Goal: Task Accomplishment & Management: Use online tool/utility

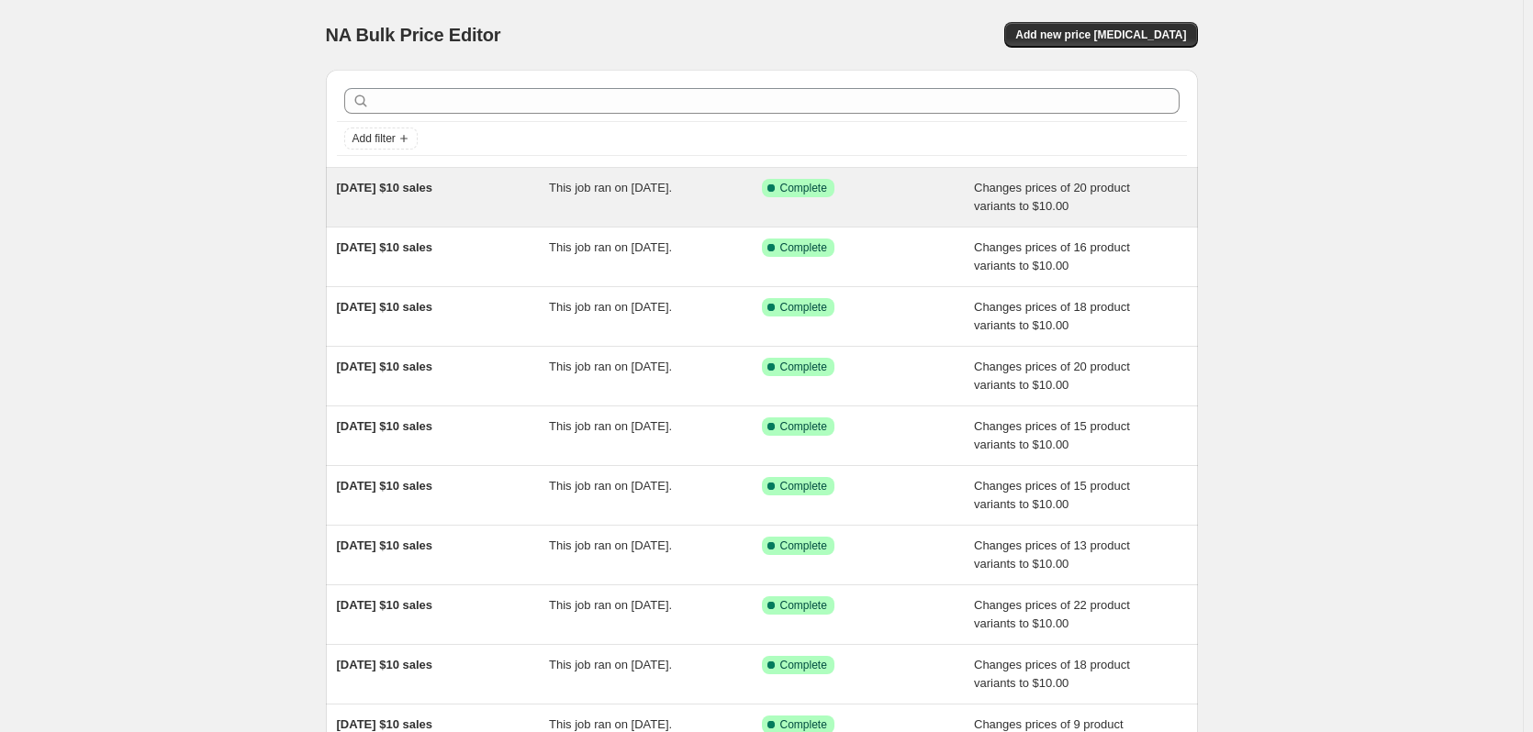
click at [433, 184] on span "[DATE] $10 sales" at bounding box center [385, 188] width 96 height 14
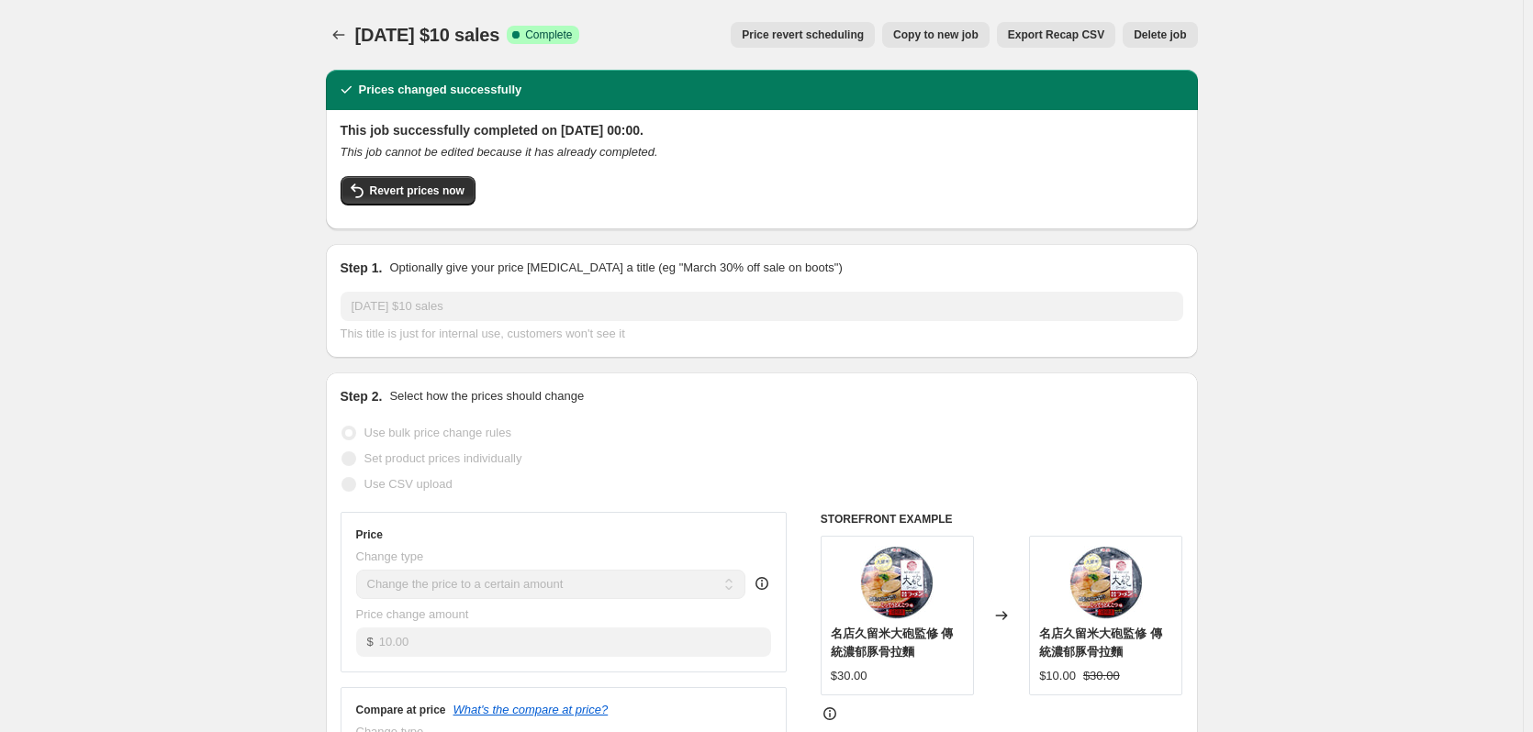
click at [345, 39] on icon "Price change jobs" at bounding box center [339, 35] width 18 height 18
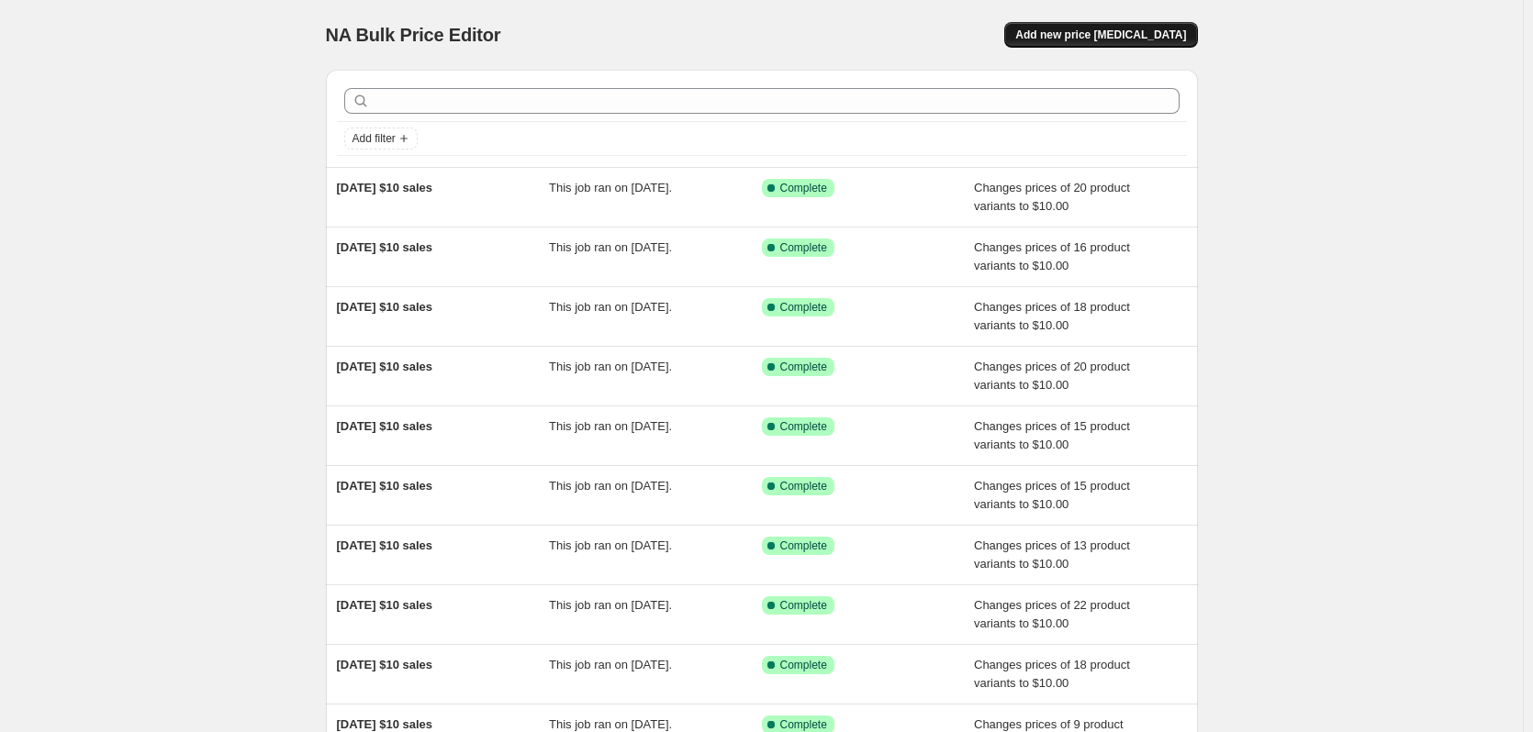
click at [1109, 37] on span "Add new price [MEDICAL_DATA]" at bounding box center [1100, 35] width 171 height 15
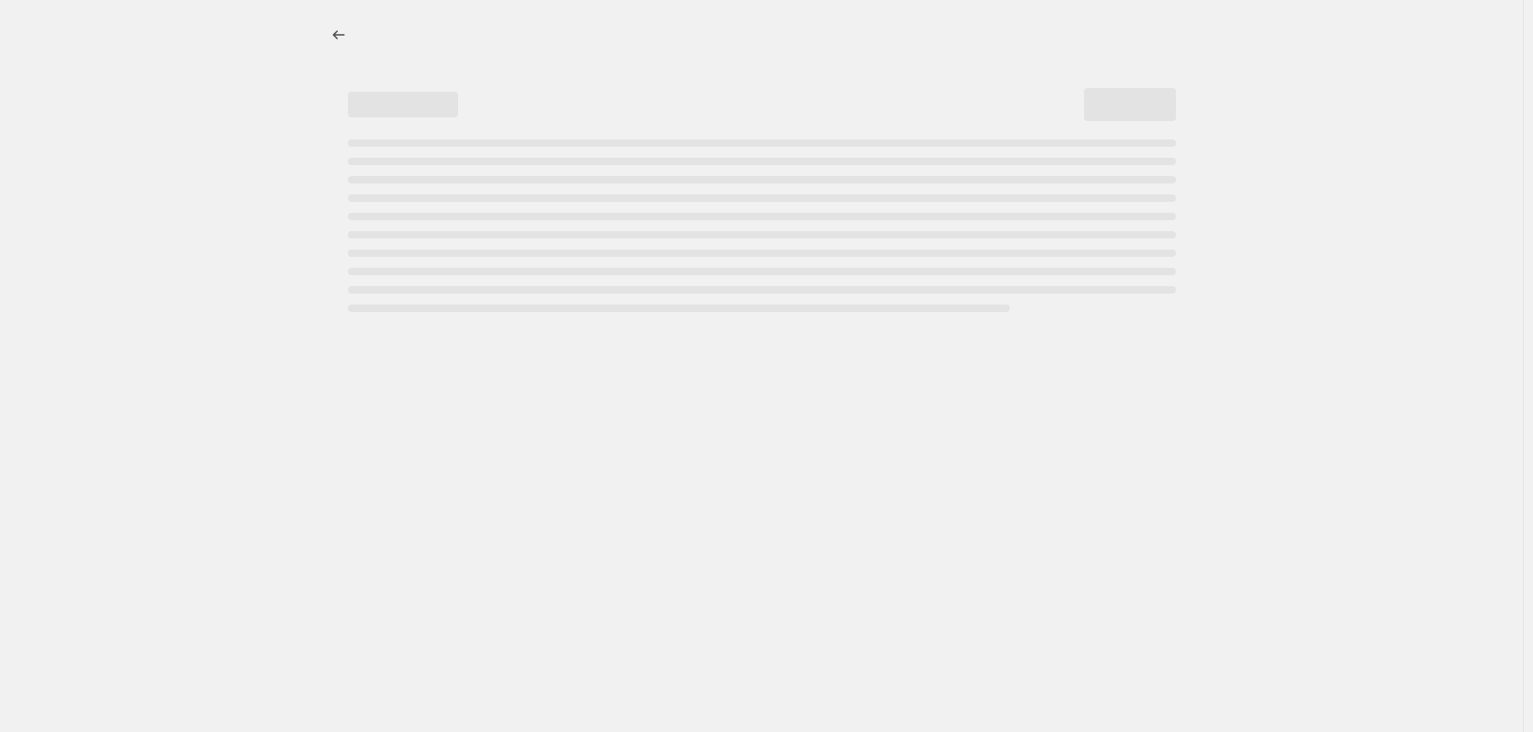
select select "percentage"
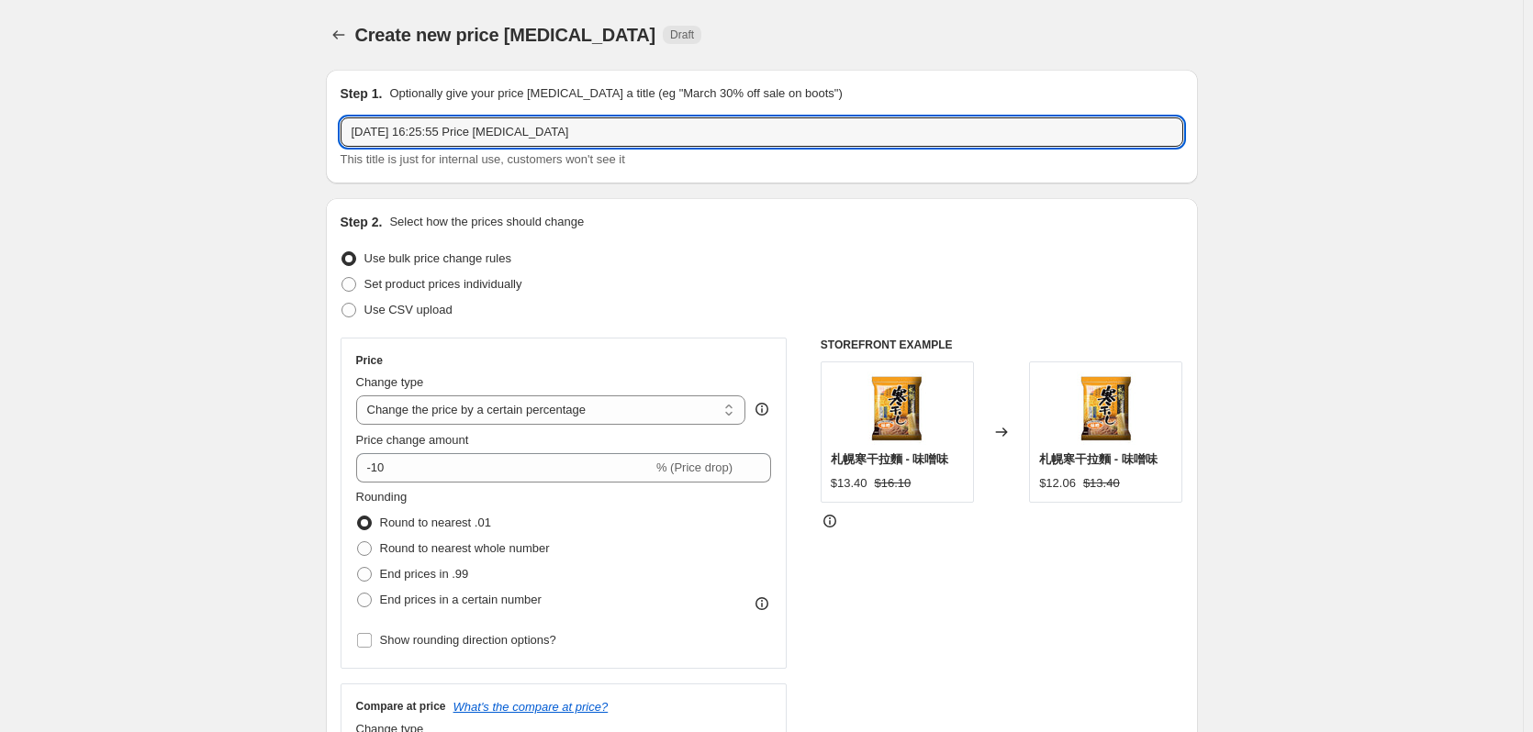
drag, startPoint x: 632, startPoint y: 129, endPoint x: 54, endPoint y: 113, distance: 578.5
paste input "/08/2025 $10 sales"
click at [379, 134] on input "[DATE] $10 sales" at bounding box center [762, 131] width 843 height 29
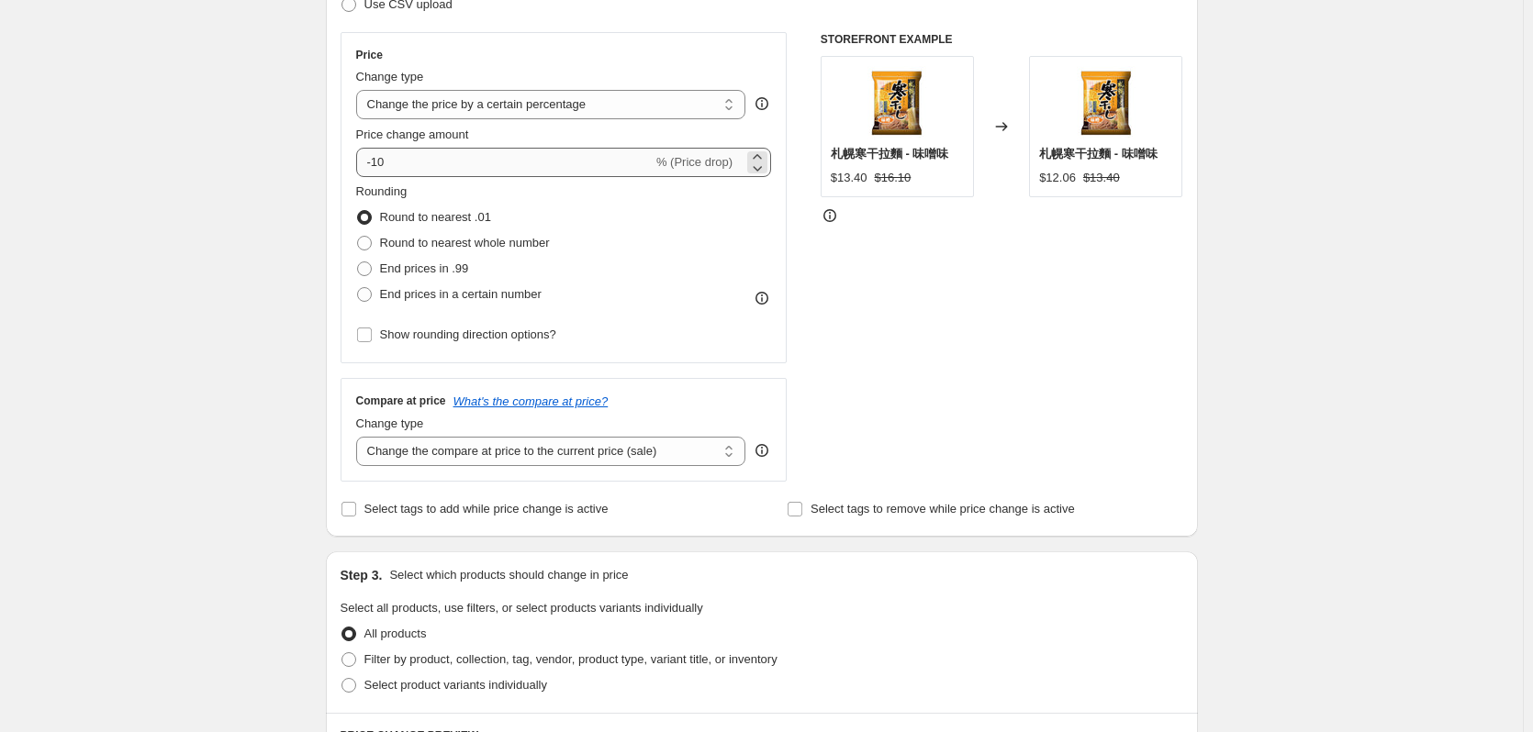
scroll to position [275, 0]
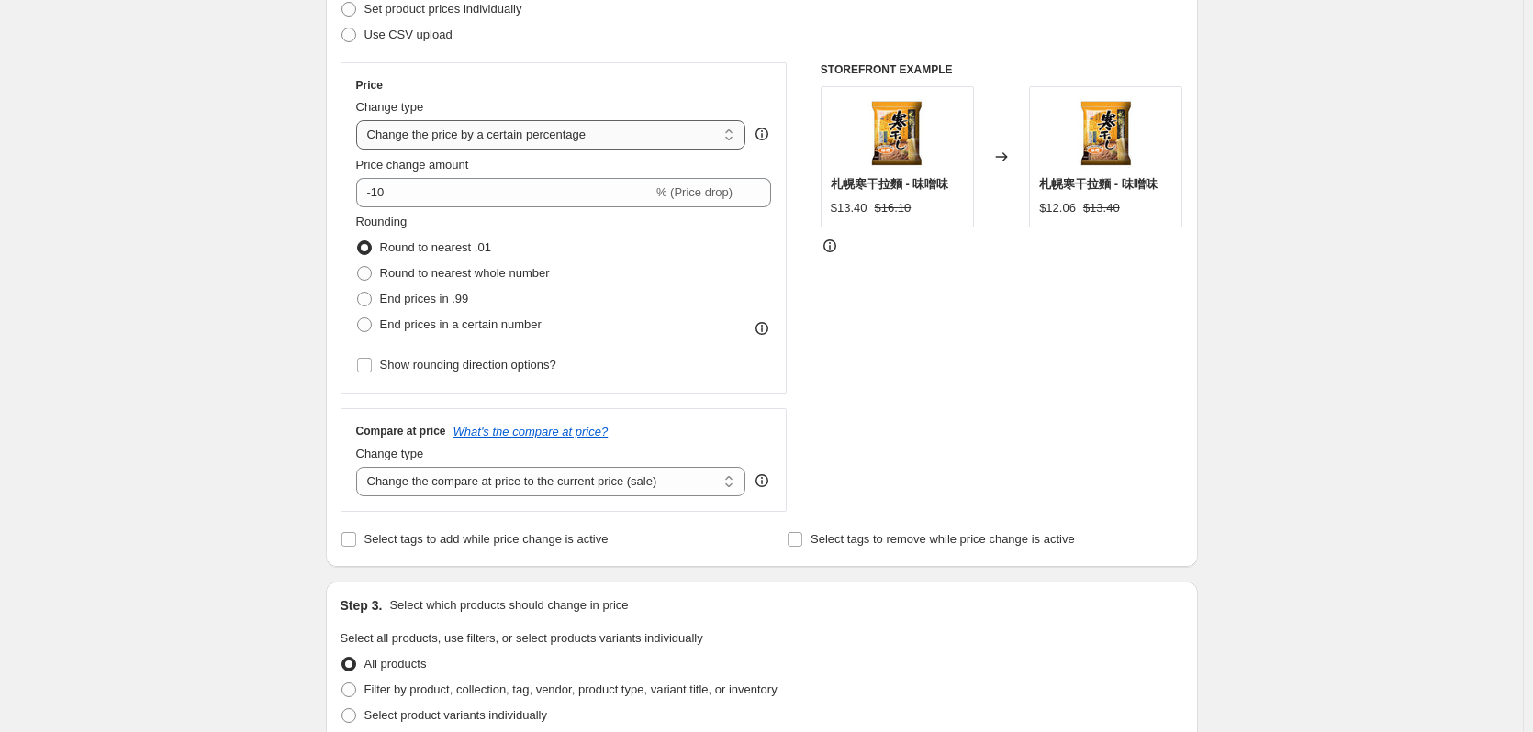
type input "[DATE] $10 sales"
click at [538, 138] on select "Change the price to a certain amount Change the price by a certain amount Chang…" at bounding box center [551, 134] width 390 height 29
click at [457, 136] on select "Change the price to a certain amount Change the price by a certain amount Chang…" at bounding box center [551, 134] width 390 height 29
select select "to"
click at [360, 120] on select "Change the price to a certain amount Change the price by a certain amount Chang…" at bounding box center [551, 134] width 390 height 29
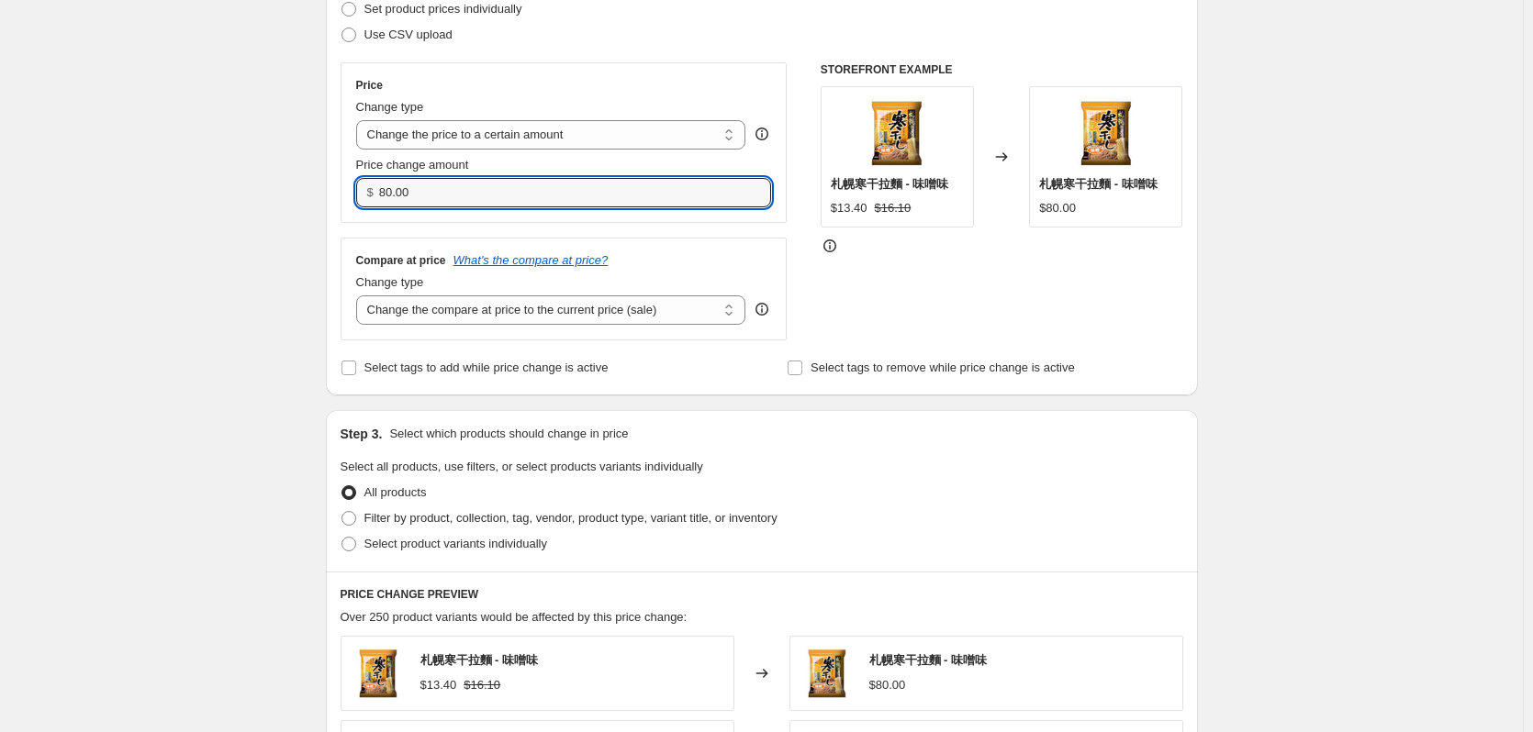
drag, startPoint x: 464, startPoint y: 196, endPoint x: 277, endPoint y: 207, distance: 187.6
click at [310, 202] on div "Create new price [MEDICAL_DATA]. This page is ready Create new price [MEDICAL_D…" at bounding box center [762, 557] width 916 height 1664
type input "10.00"
click at [241, 204] on div "Create new price [MEDICAL_DATA]. This page is ready Create new price [MEDICAL_D…" at bounding box center [761, 557] width 1523 height 1664
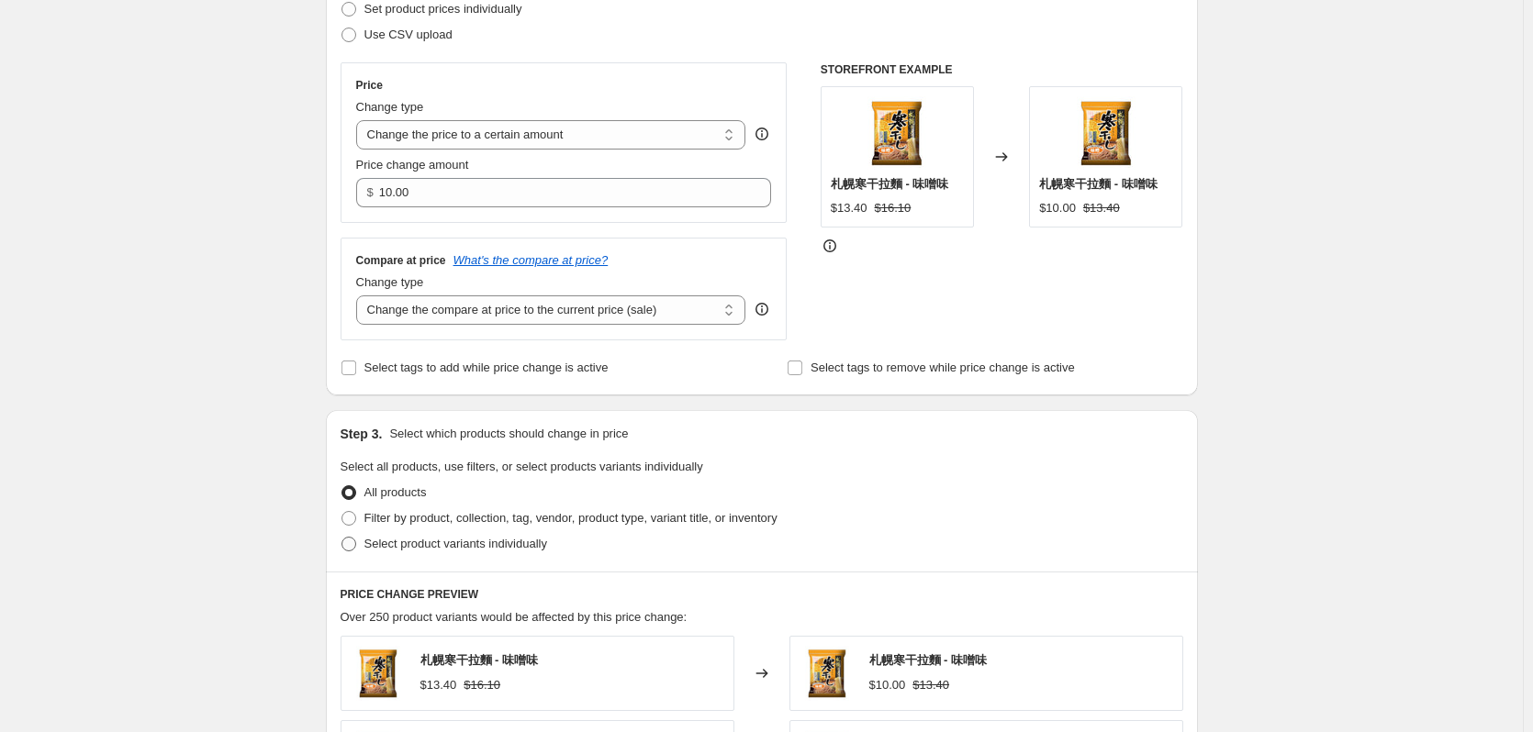
drag, startPoint x: 442, startPoint y: 546, endPoint x: 589, endPoint y: 530, distance: 147.8
click at [442, 547] on span "Select product variants individually" at bounding box center [455, 544] width 183 height 14
click at [342, 538] on input "Select product variants individually" at bounding box center [341, 537] width 1 height 1
radio input "true"
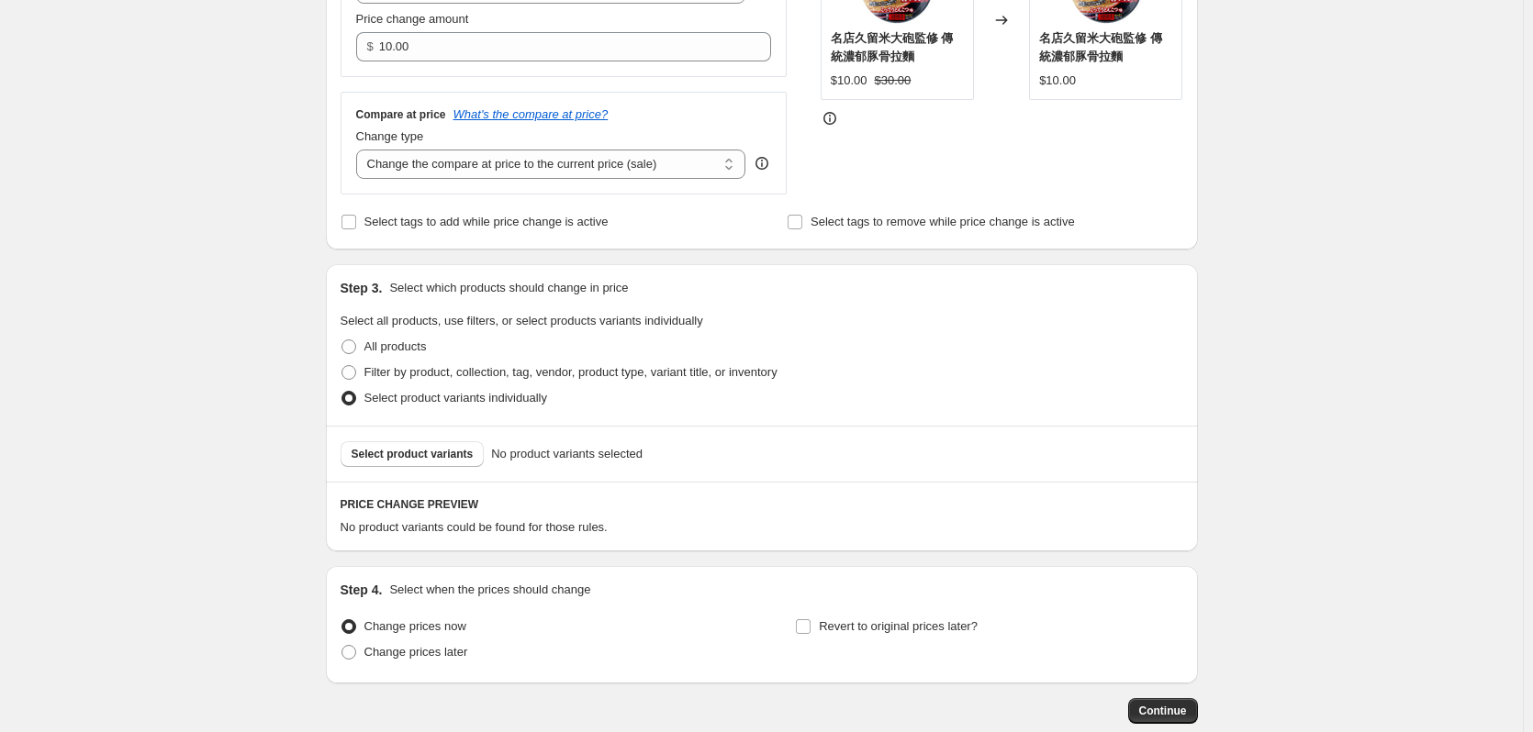
scroll to position [526, 0]
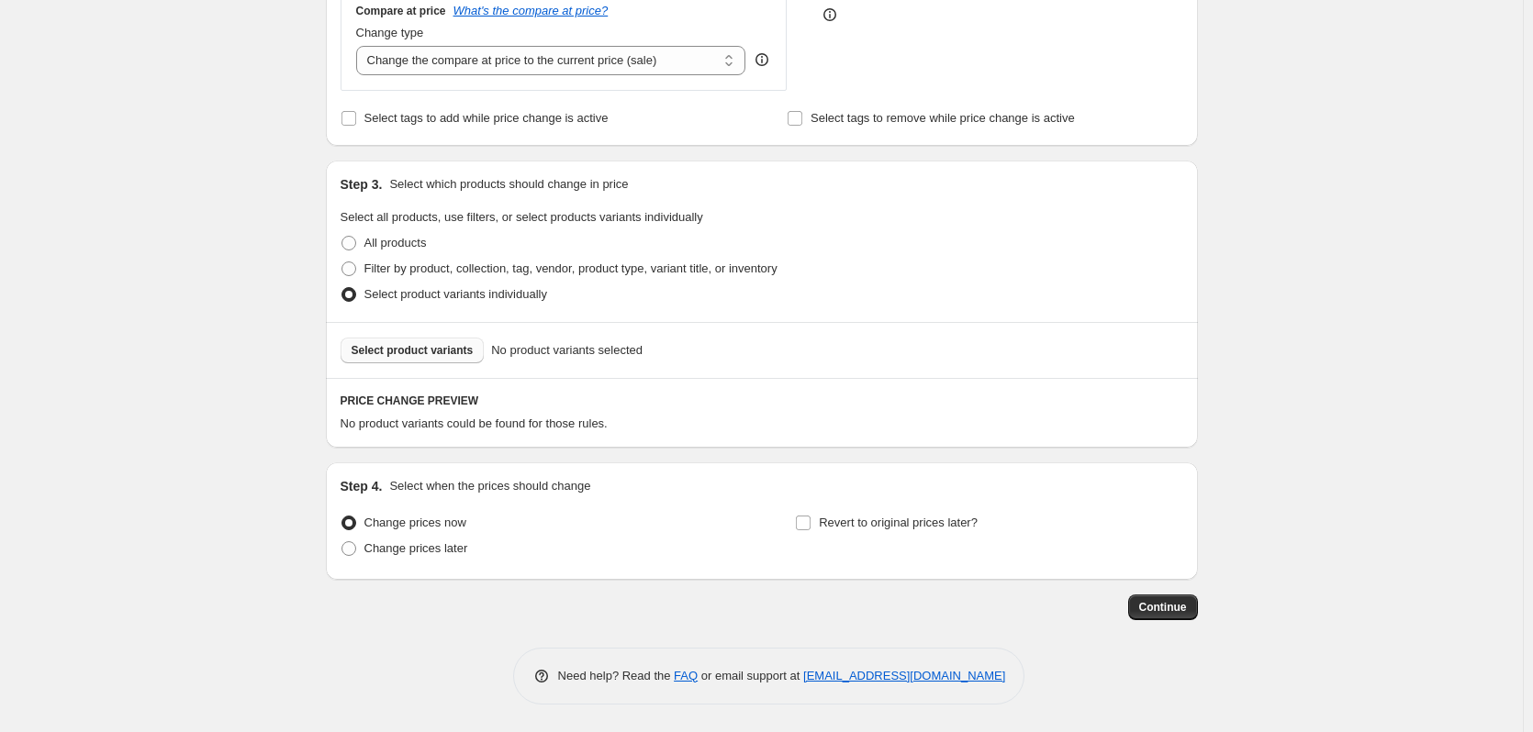
click at [431, 345] on span "Select product variants" at bounding box center [413, 350] width 122 height 15
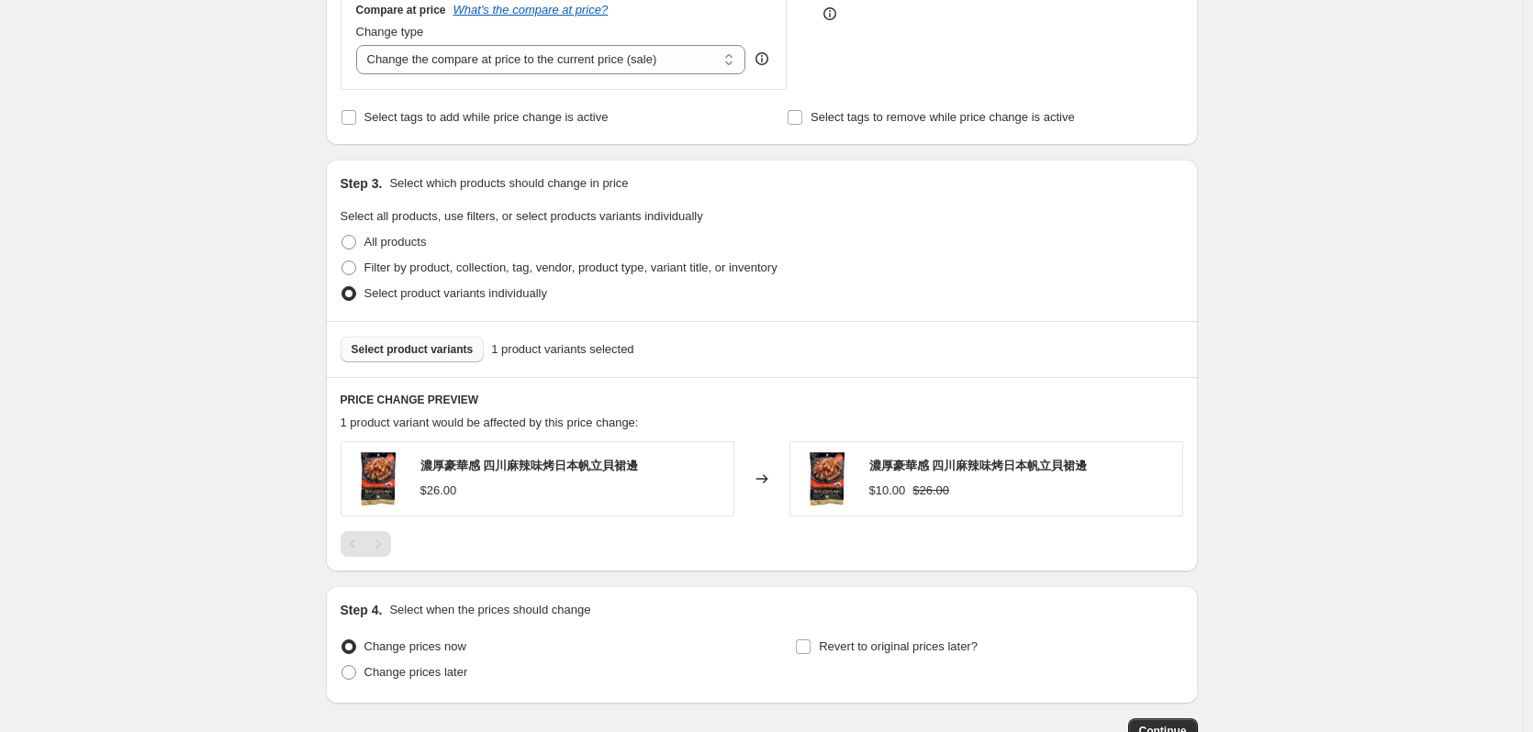
click at [446, 339] on button "Select product variants" at bounding box center [413, 350] width 144 height 26
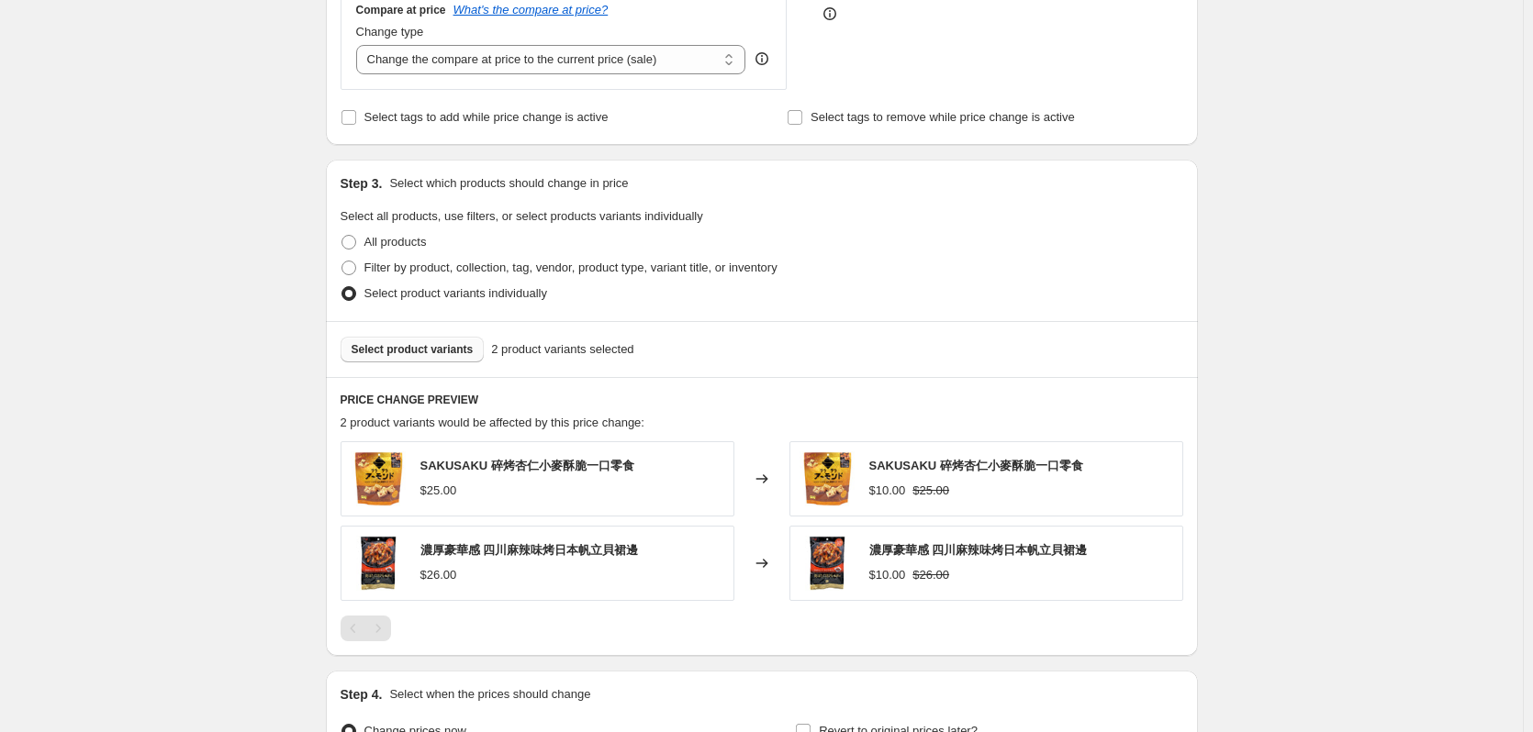
click at [421, 350] on span "Select product variants" at bounding box center [413, 349] width 122 height 15
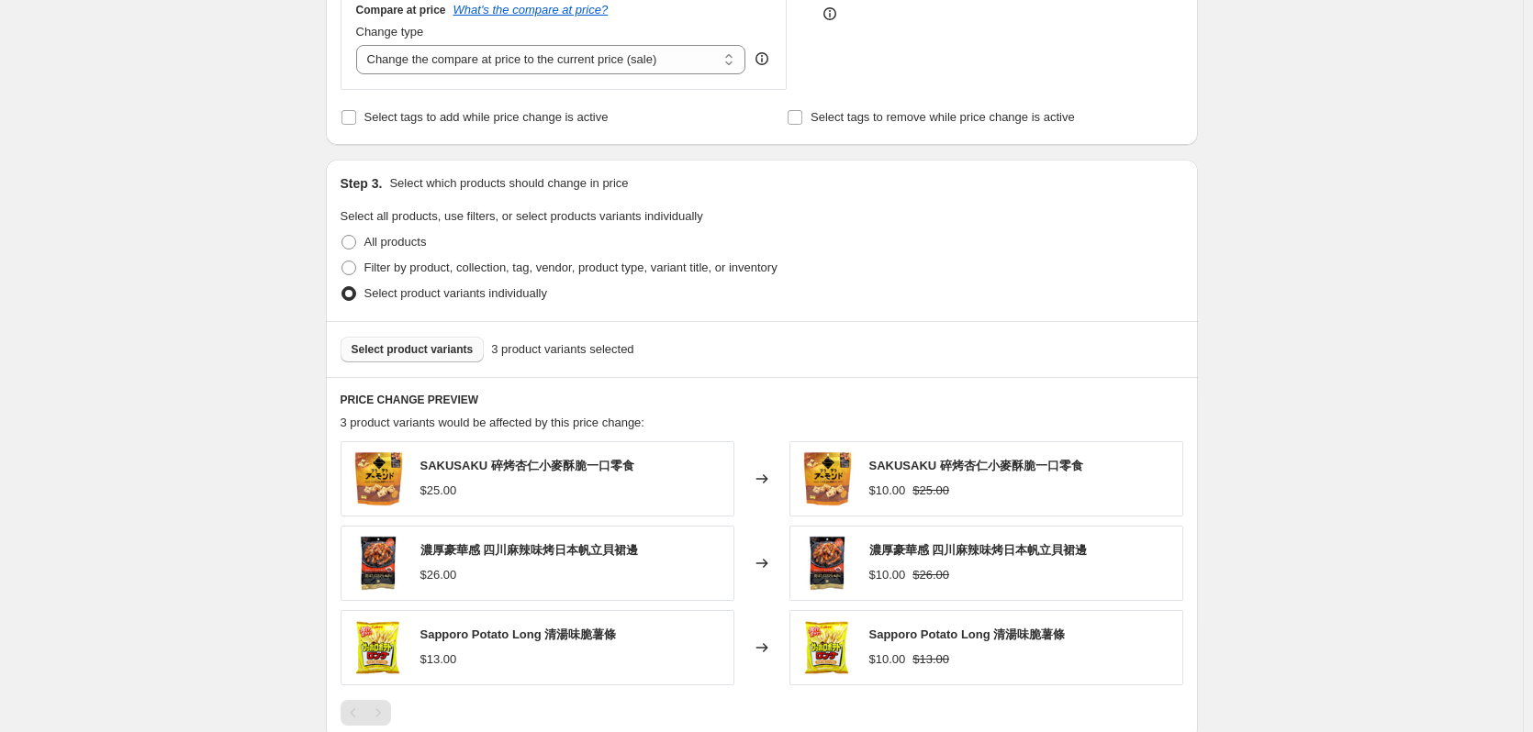
click at [435, 362] on button "Select product variants" at bounding box center [413, 350] width 144 height 26
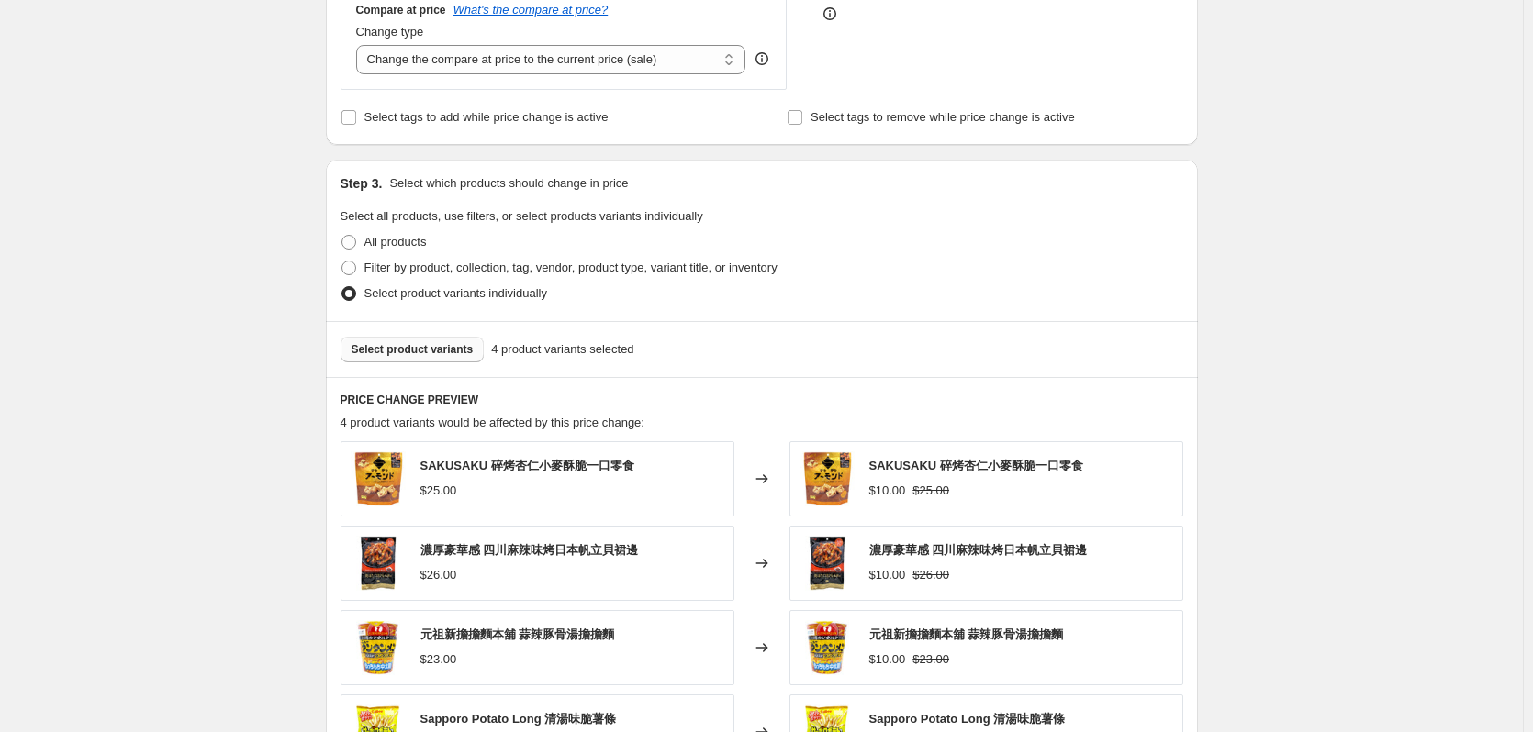
click at [413, 341] on button "Select product variants" at bounding box center [413, 350] width 144 height 26
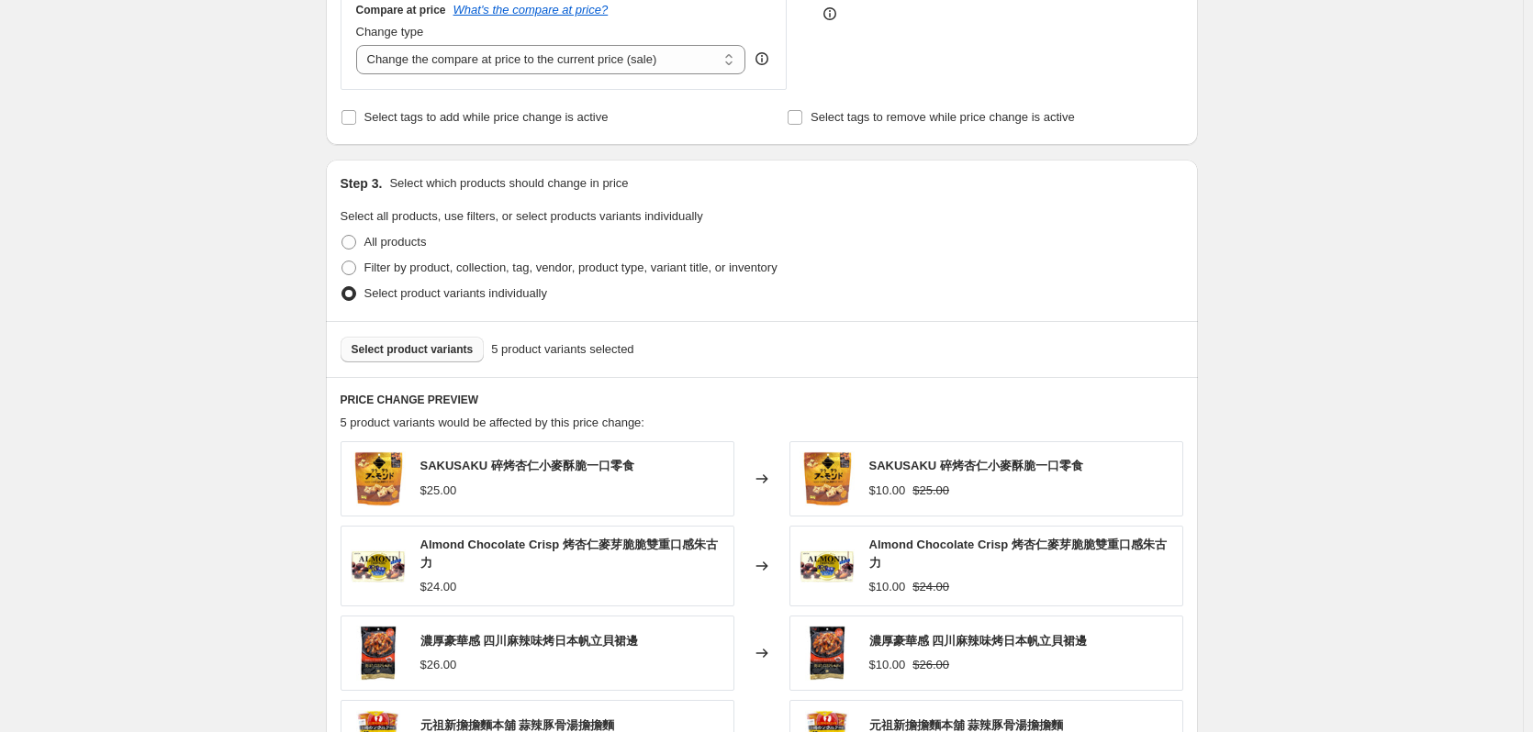
click at [425, 361] on button "Select product variants" at bounding box center [413, 350] width 144 height 26
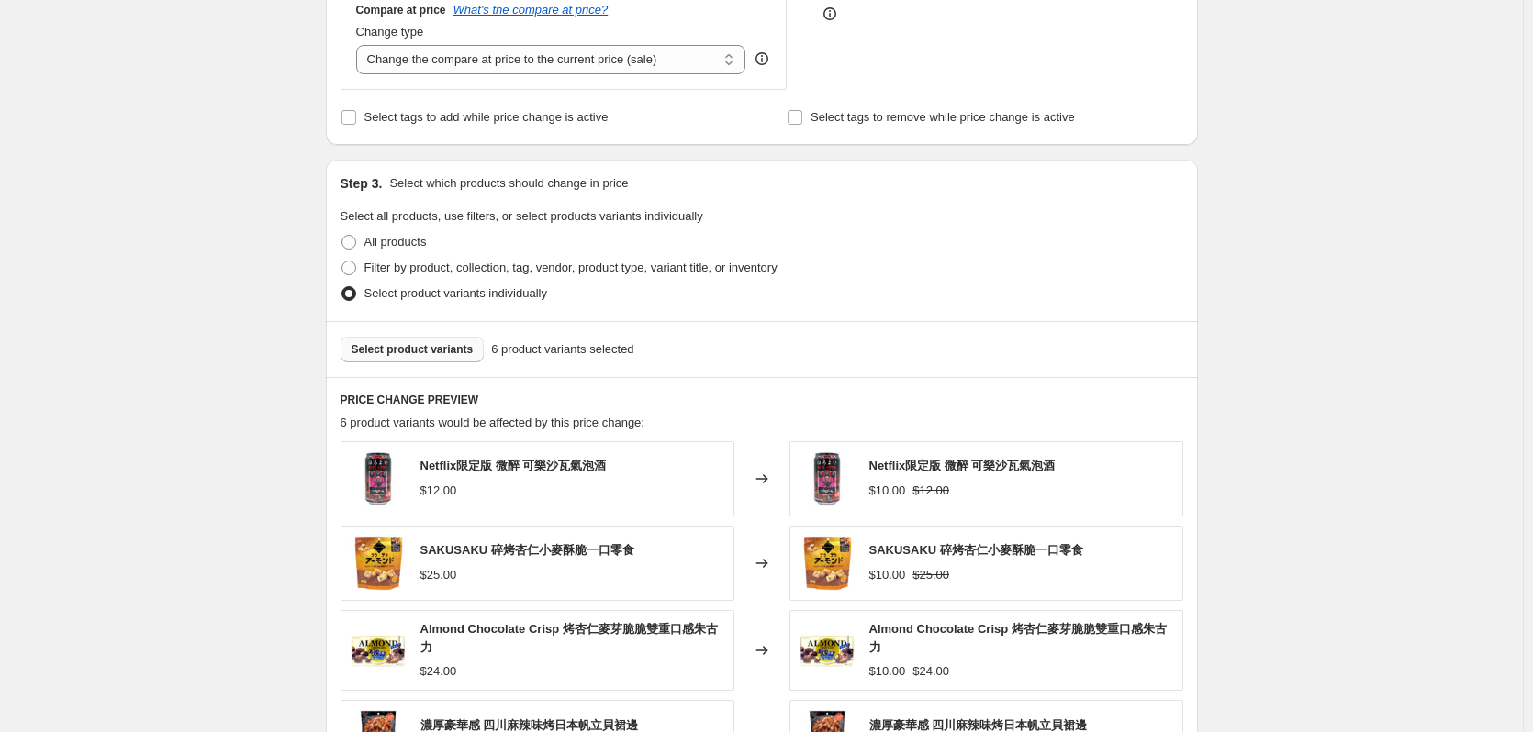
click at [437, 357] on span "Select product variants" at bounding box center [413, 349] width 122 height 15
click at [414, 337] on div "Select product variants 7 product variants selected" at bounding box center [762, 349] width 872 height 56
click at [440, 347] on span "Select product variants" at bounding box center [413, 349] width 122 height 15
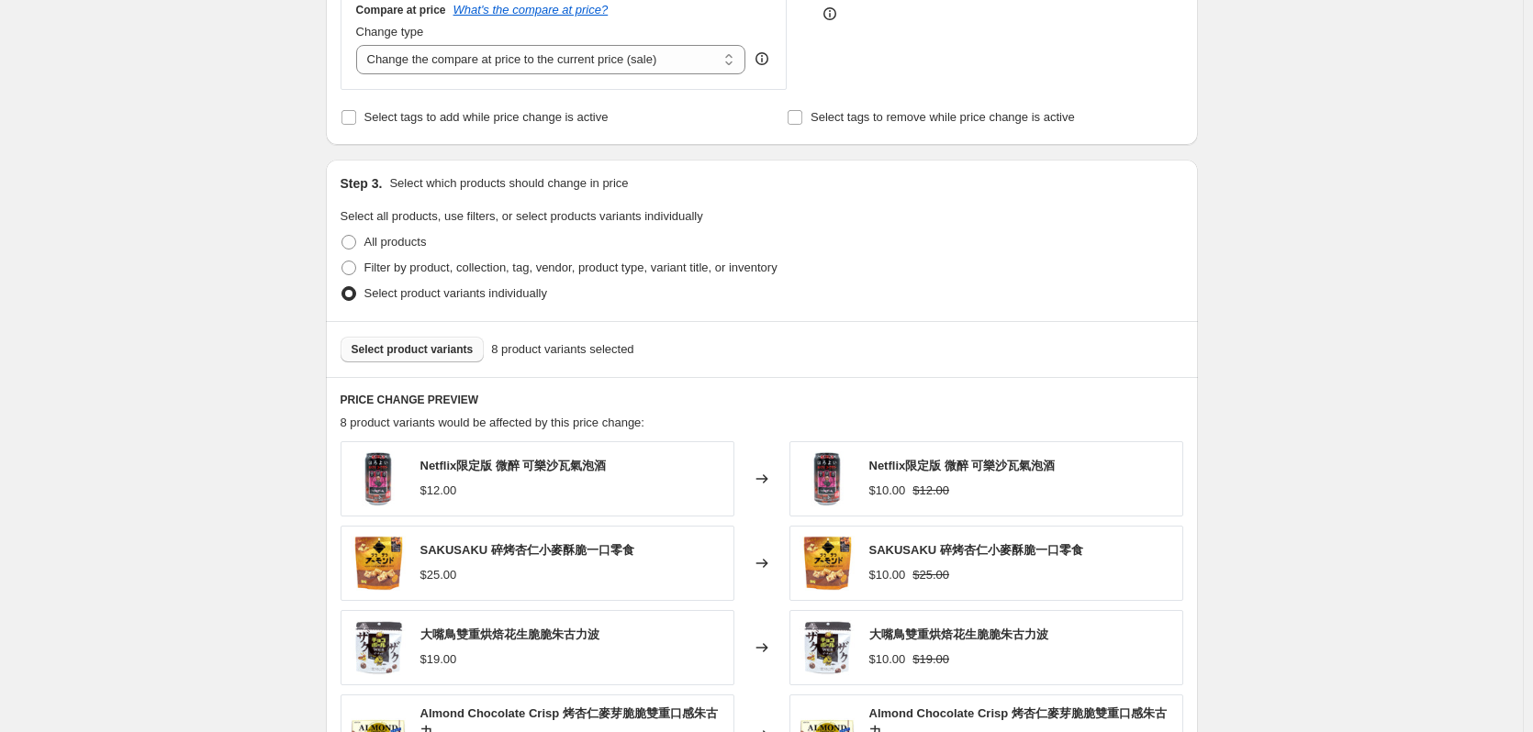
click at [419, 336] on div "Select product variants 8 product variants selected" at bounding box center [762, 349] width 872 height 56
click at [429, 352] on span "Select product variants" at bounding box center [413, 349] width 122 height 15
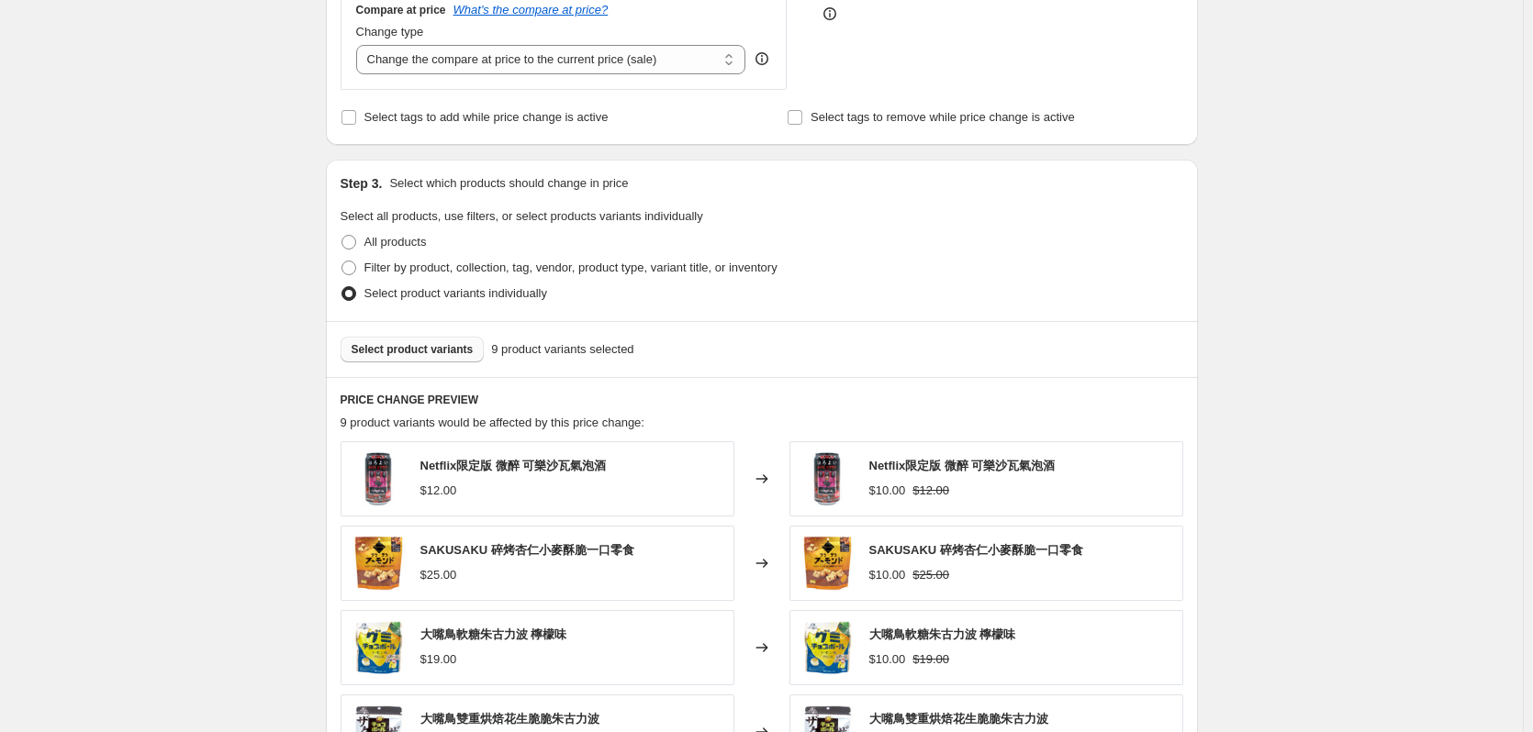
click at [424, 341] on button "Select product variants" at bounding box center [413, 350] width 144 height 26
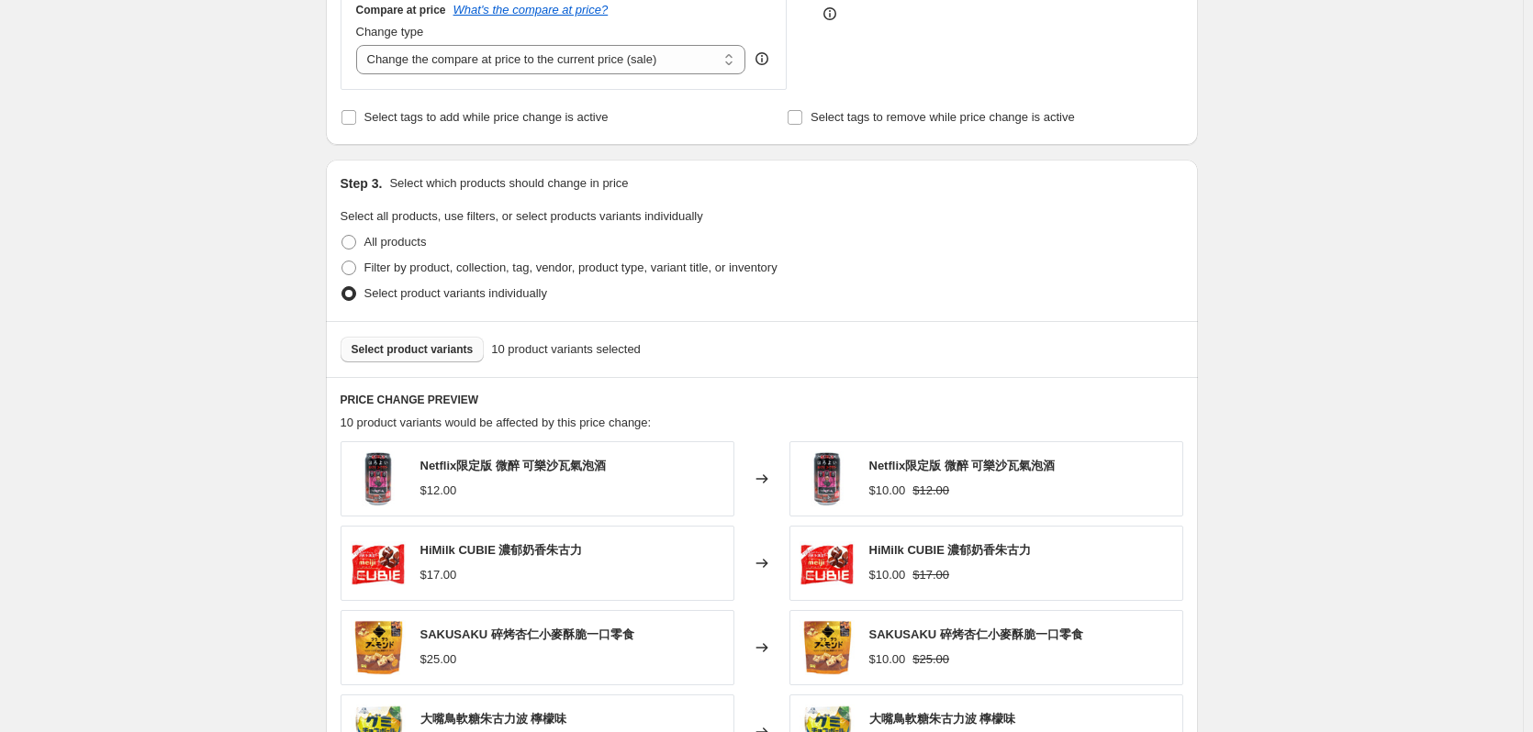
click at [427, 352] on span "Select product variants" at bounding box center [413, 349] width 122 height 15
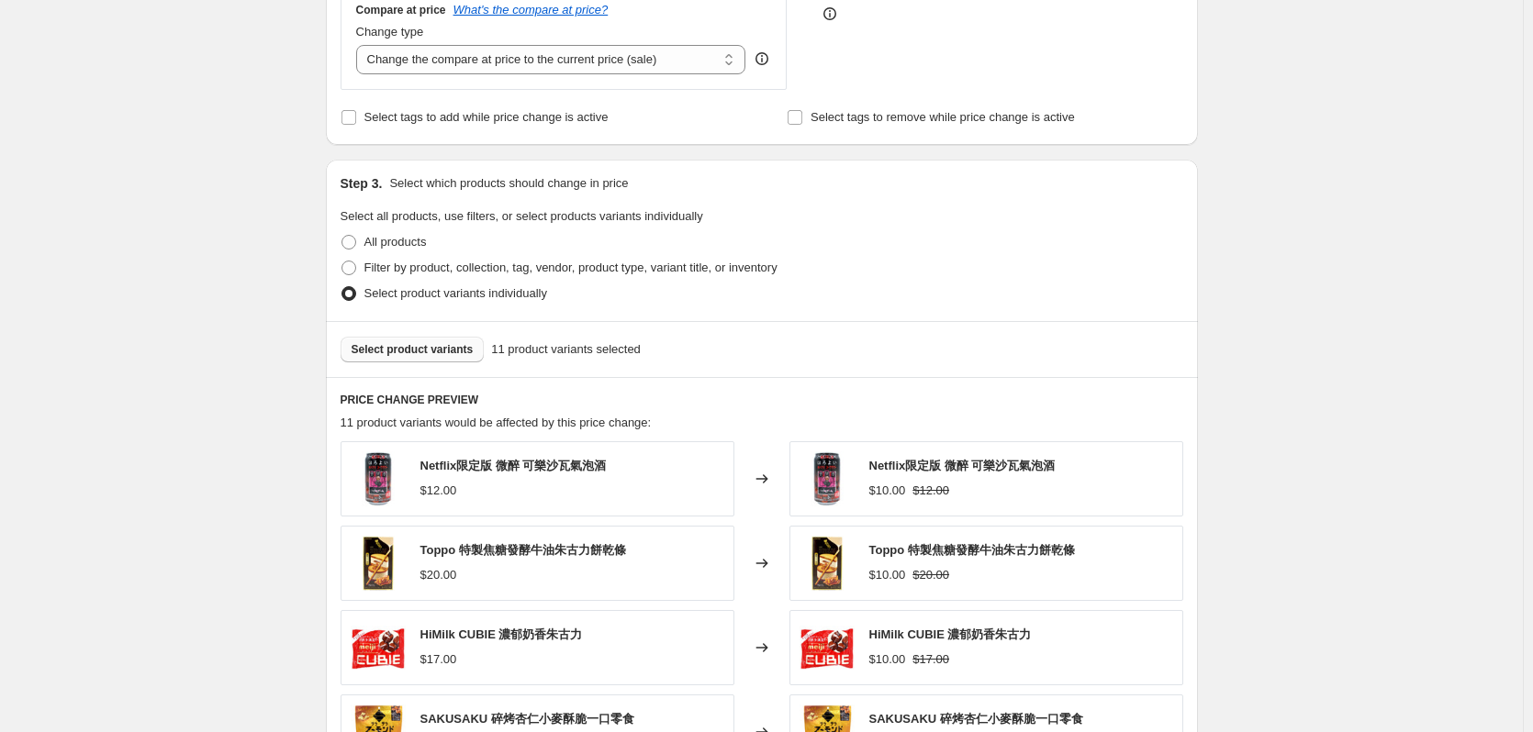
click at [419, 356] on span "Select product variants" at bounding box center [413, 349] width 122 height 15
click at [387, 355] on span "Select product variants" at bounding box center [413, 349] width 122 height 15
click at [380, 340] on button "Select product variants" at bounding box center [413, 350] width 144 height 26
click at [389, 359] on button "Select product variants" at bounding box center [413, 350] width 144 height 26
click at [430, 347] on span "Select product variants" at bounding box center [413, 349] width 122 height 15
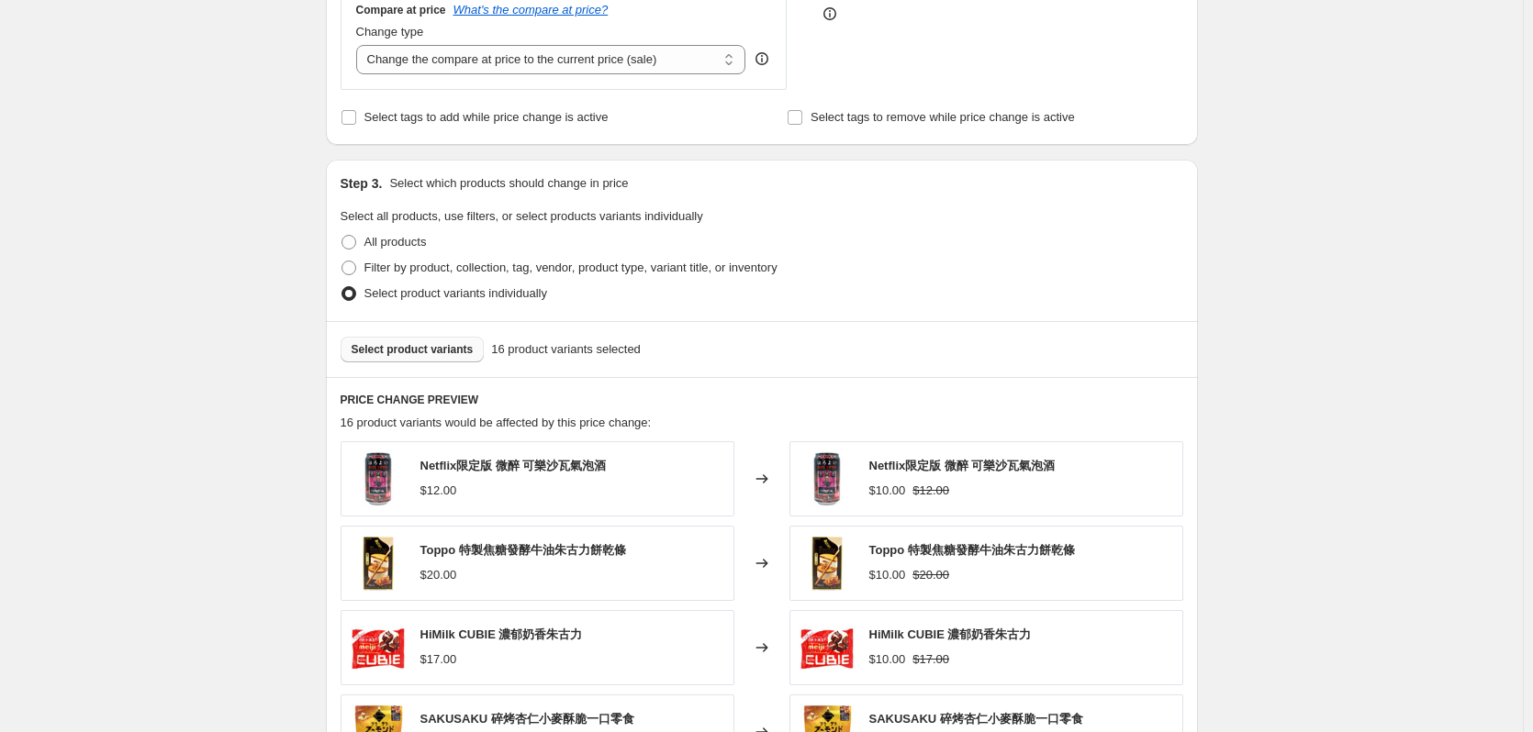
click at [417, 351] on span "Select product variants" at bounding box center [413, 349] width 122 height 15
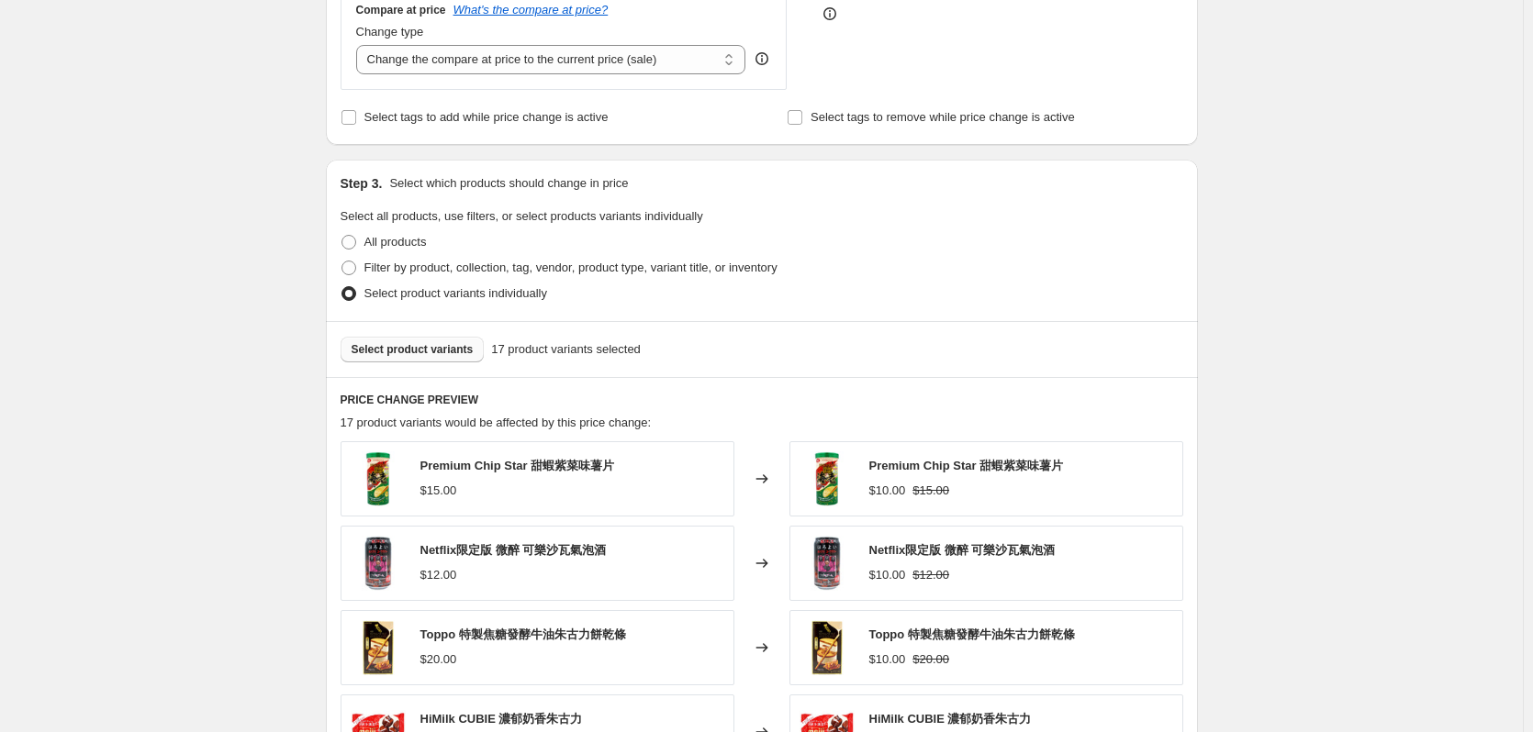
click at [435, 353] on span "Select product variants" at bounding box center [413, 349] width 122 height 15
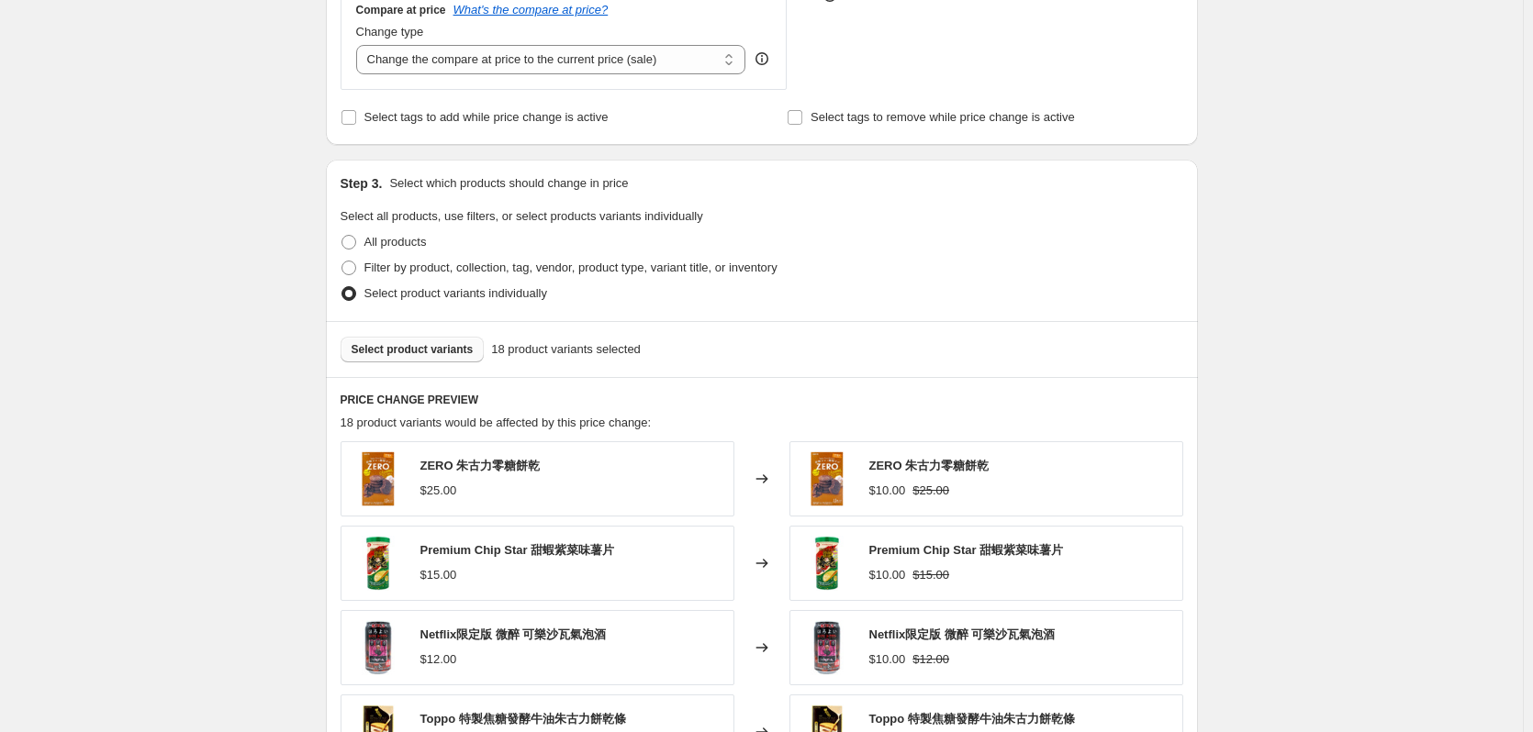
click at [411, 360] on button "Select product variants" at bounding box center [413, 350] width 144 height 26
click at [428, 352] on span "Select product variants" at bounding box center [413, 349] width 122 height 15
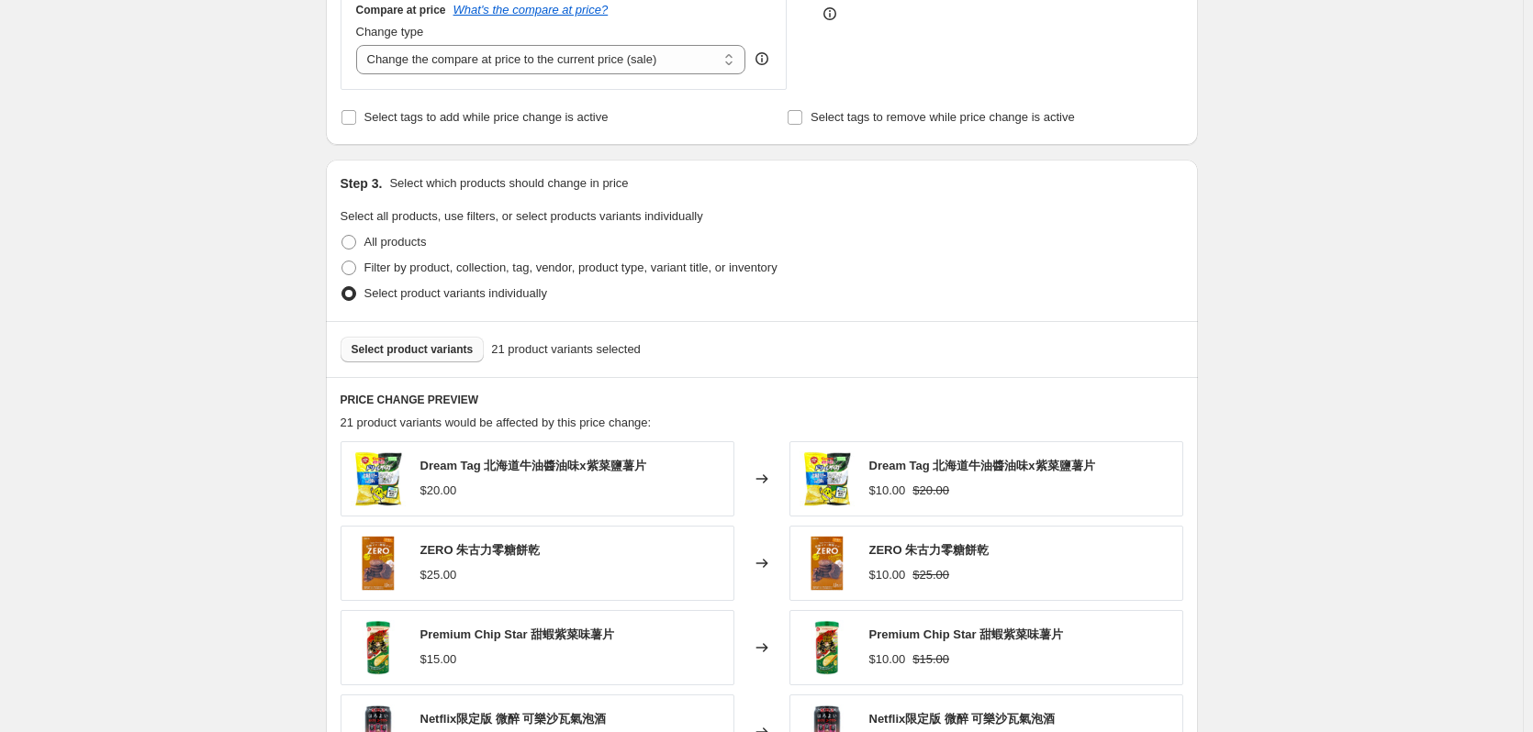
click at [443, 345] on span "Select product variants" at bounding box center [413, 349] width 122 height 15
click at [428, 347] on span "Select product variants" at bounding box center [413, 349] width 122 height 15
click at [425, 352] on span "Select product variants" at bounding box center [413, 349] width 122 height 15
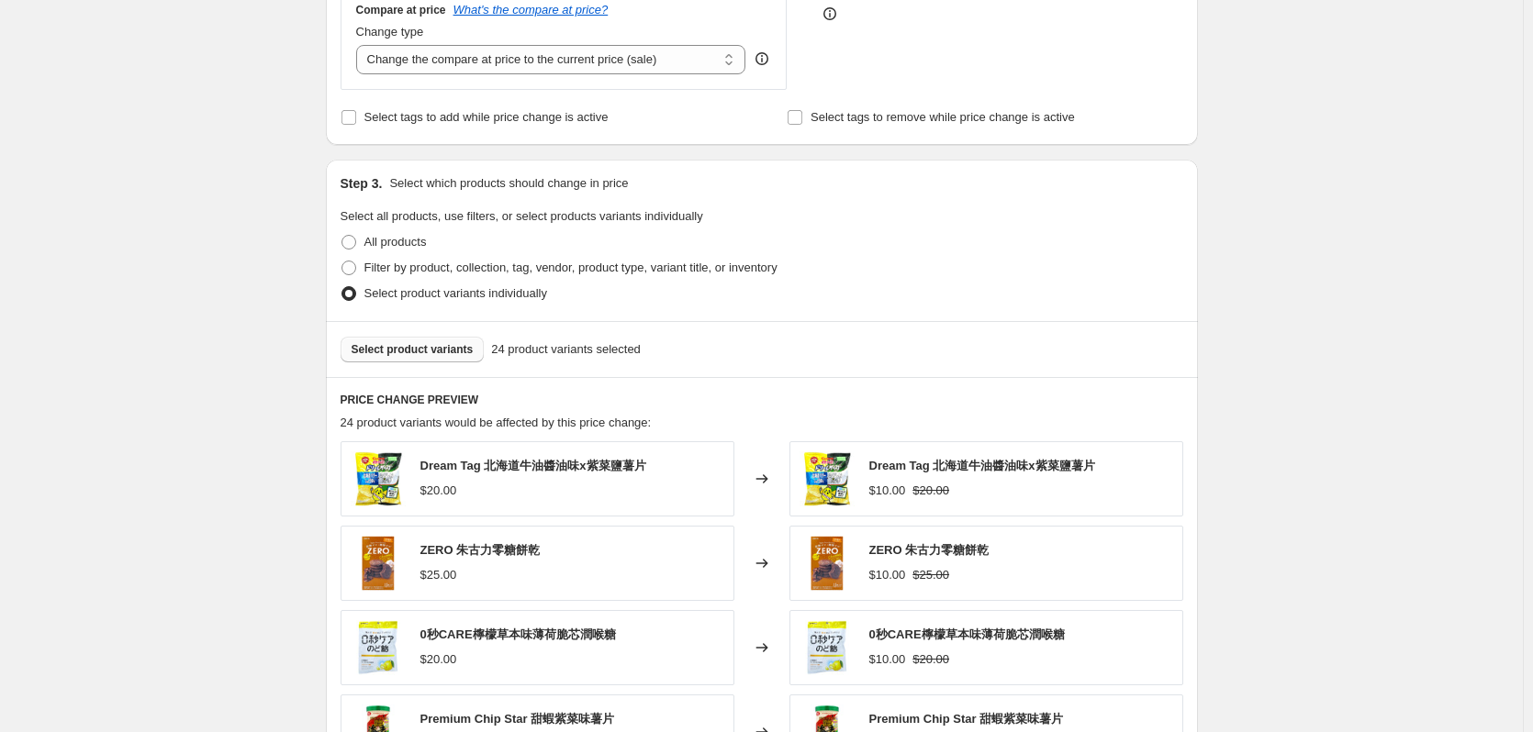
click at [431, 355] on span "Select product variants" at bounding box center [413, 349] width 122 height 15
click at [397, 346] on span "Select product variants" at bounding box center [413, 349] width 122 height 15
click at [412, 352] on span "Select product variants" at bounding box center [413, 349] width 122 height 15
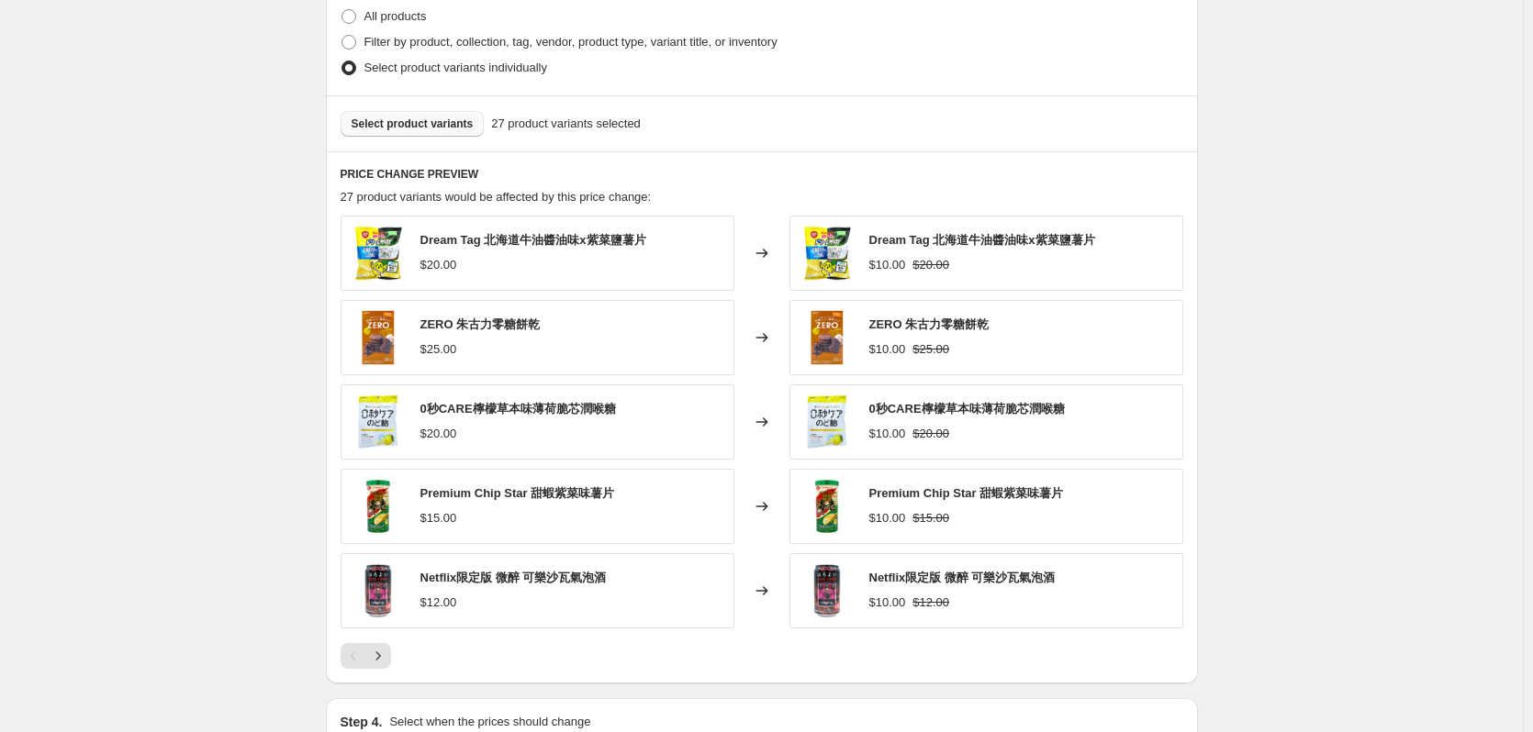
scroll to position [989, 0]
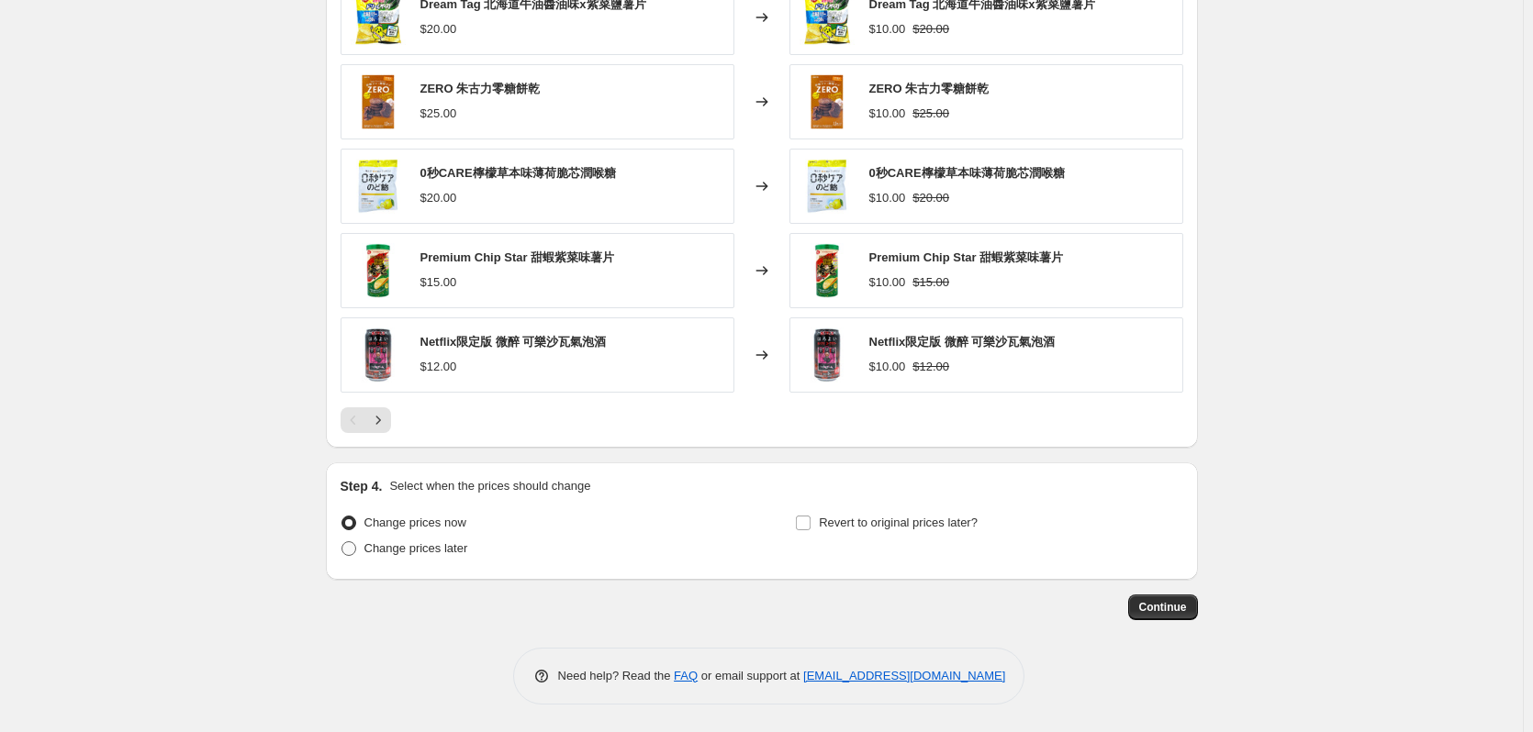
click at [425, 554] on span "Change prices later" at bounding box center [416, 549] width 104 height 14
click at [342, 542] on input "Change prices later" at bounding box center [341, 542] width 1 height 1
radio input "true"
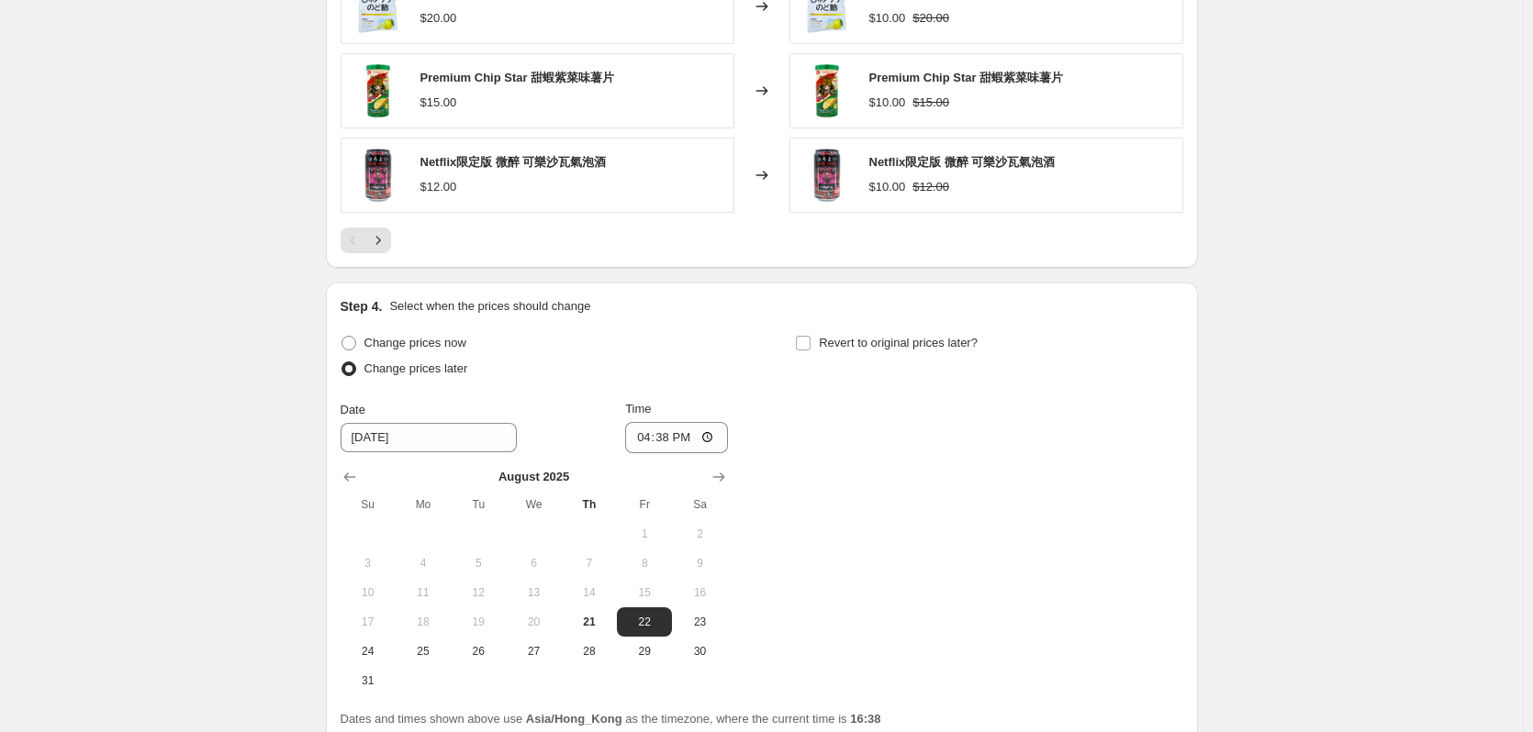
scroll to position [1332, 0]
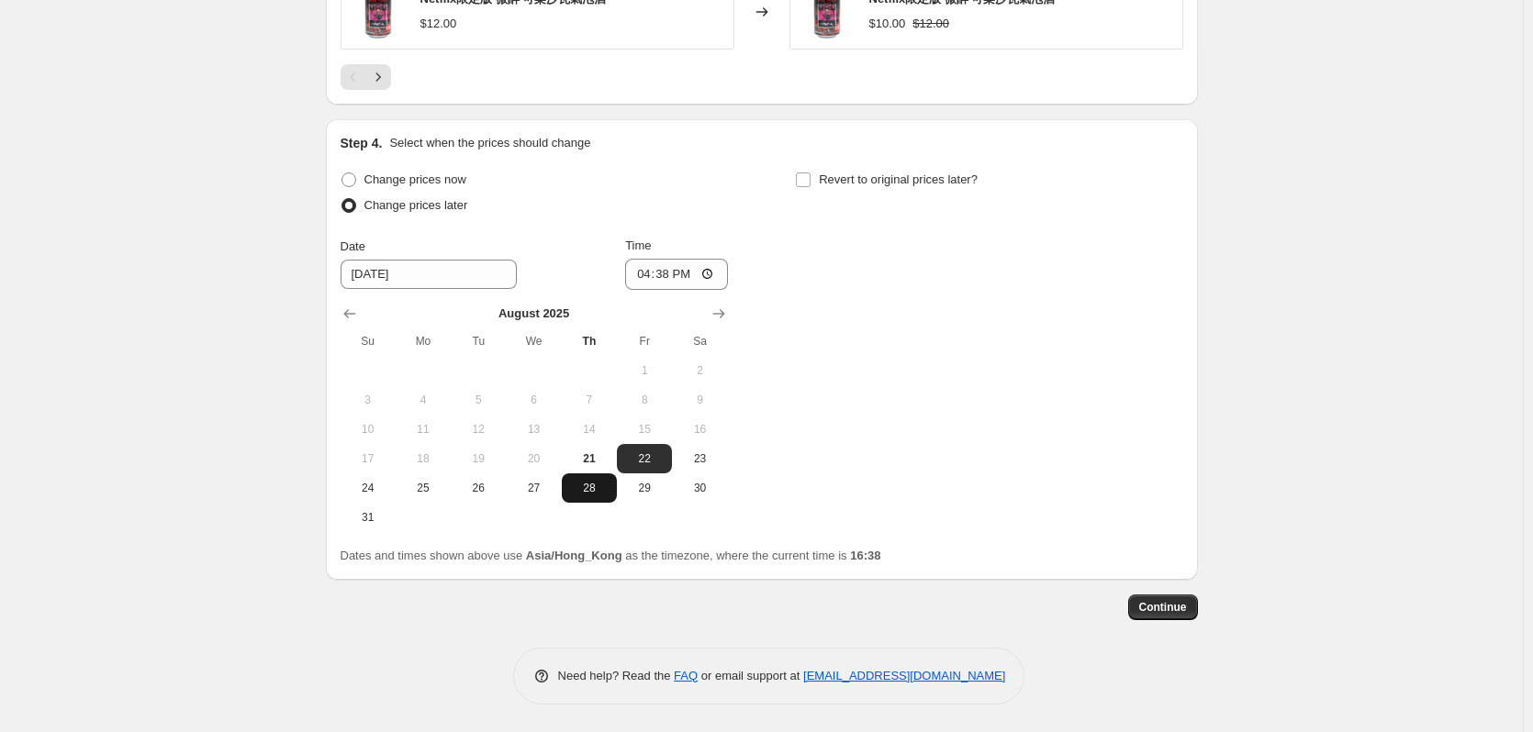
click at [582, 490] on span "28" at bounding box center [589, 488] width 40 height 15
type input "[DATE]"
click at [671, 282] on input "16:38" at bounding box center [676, 274] width 103 height 31
click at [685, 277] on input "00:38" at bounding box center [676, 274] width 103 height 31
type input "00:00"
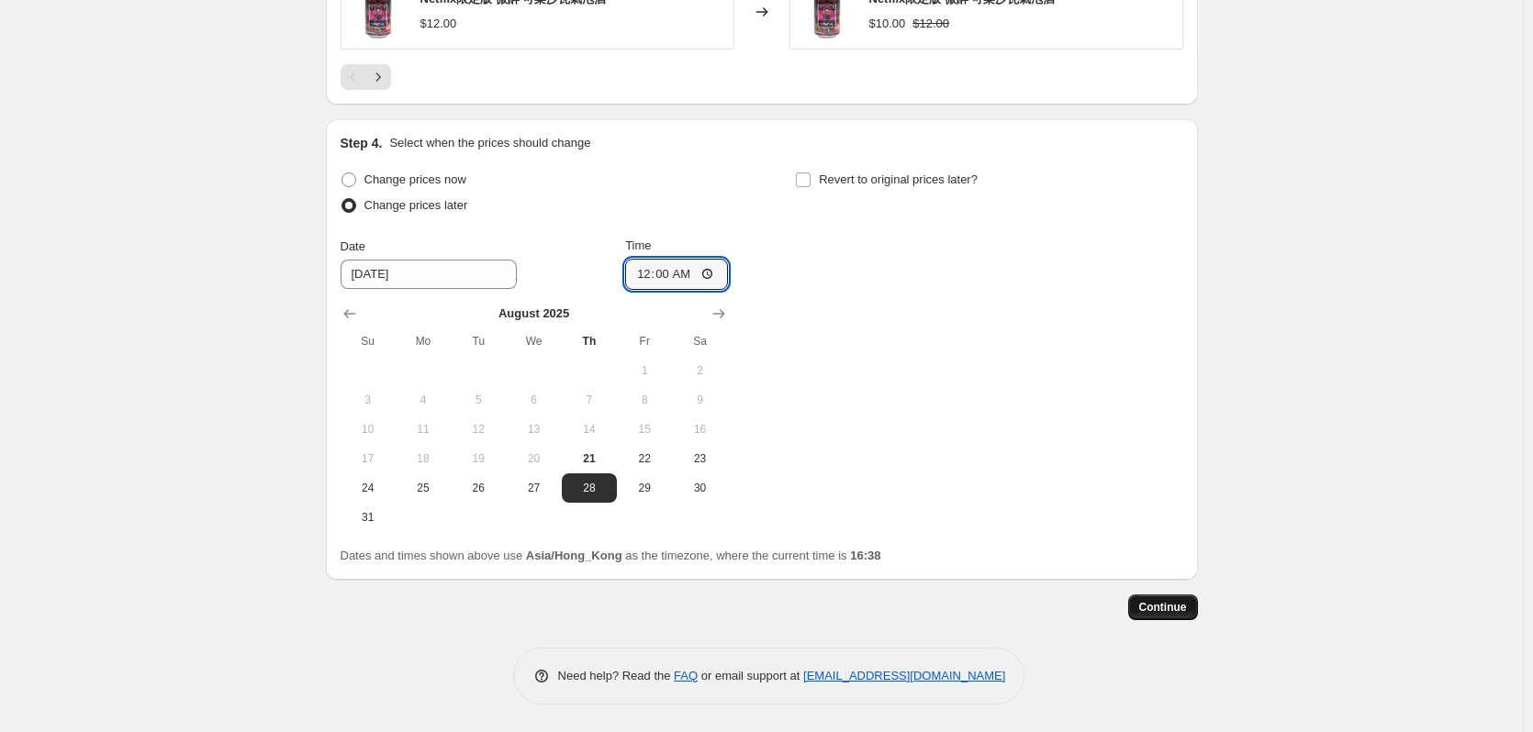
click at [1171, 613] on span "Continue" at bounding box center [1163, 607] width 48 height 15
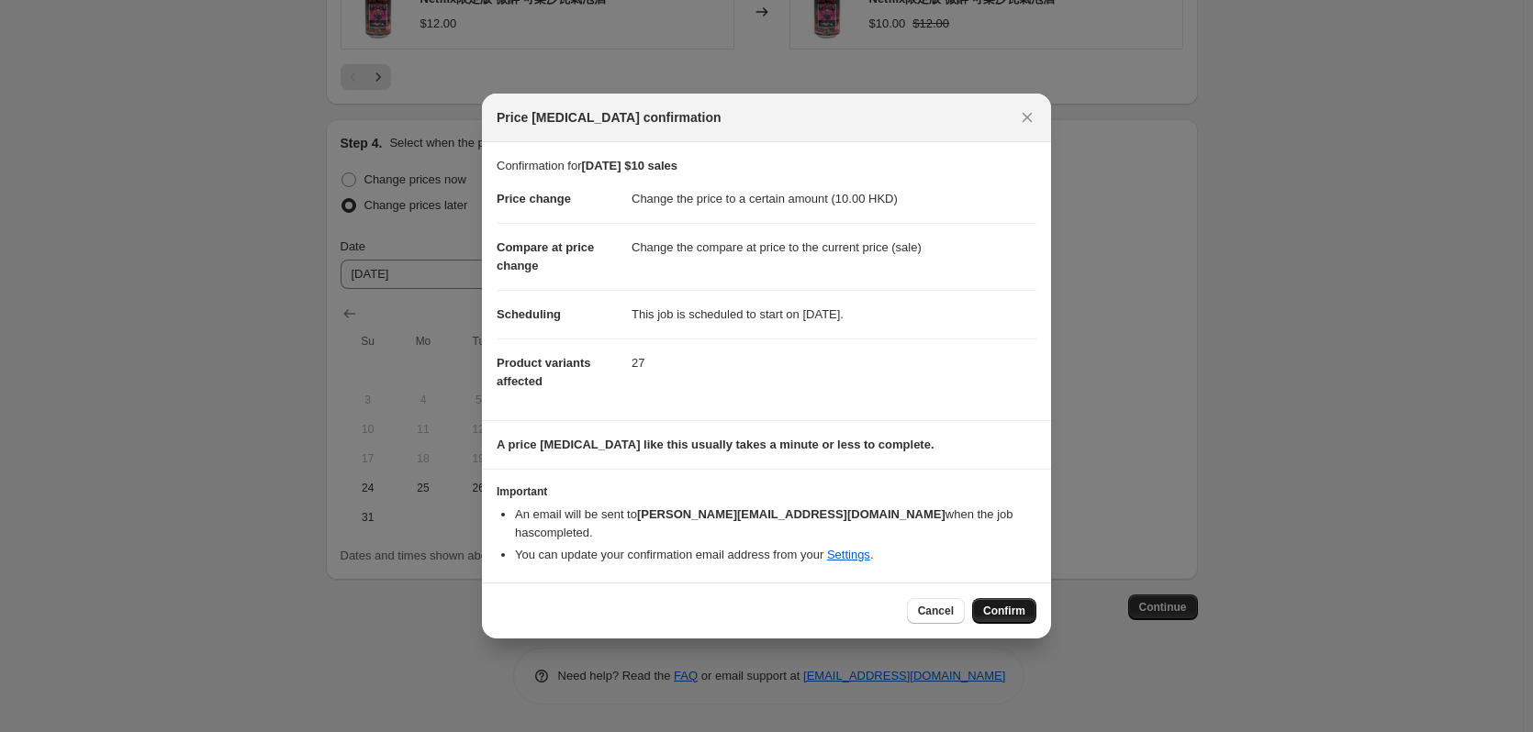
click at [993, 608] on span "Confirm" at bounding box center [1004, 611] width 42 height 15
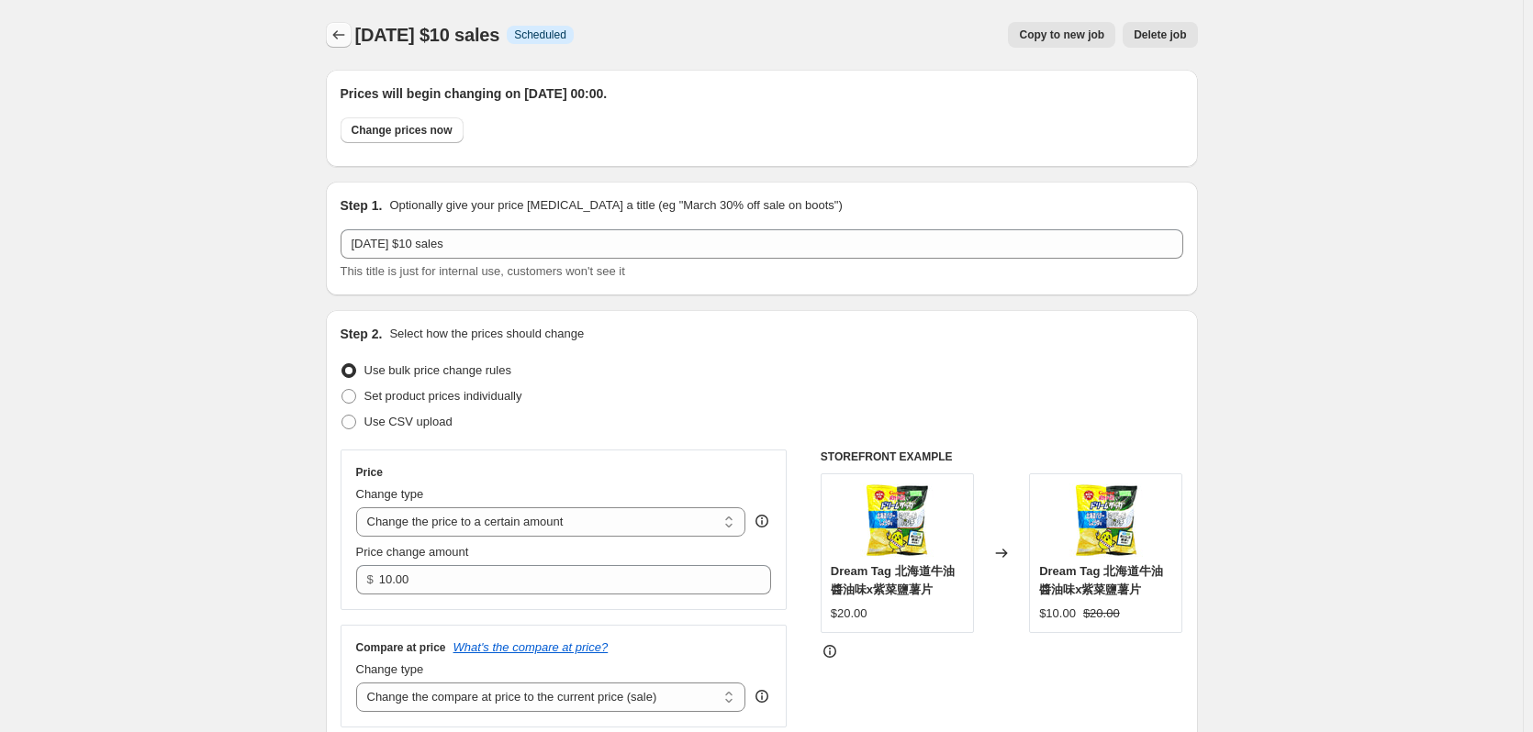
click at [330, 30] on button "Price change jobs" at bounding box center [339, 35] width 26 height 26
